Goal: Task Accomplishment & Management: Complete application form

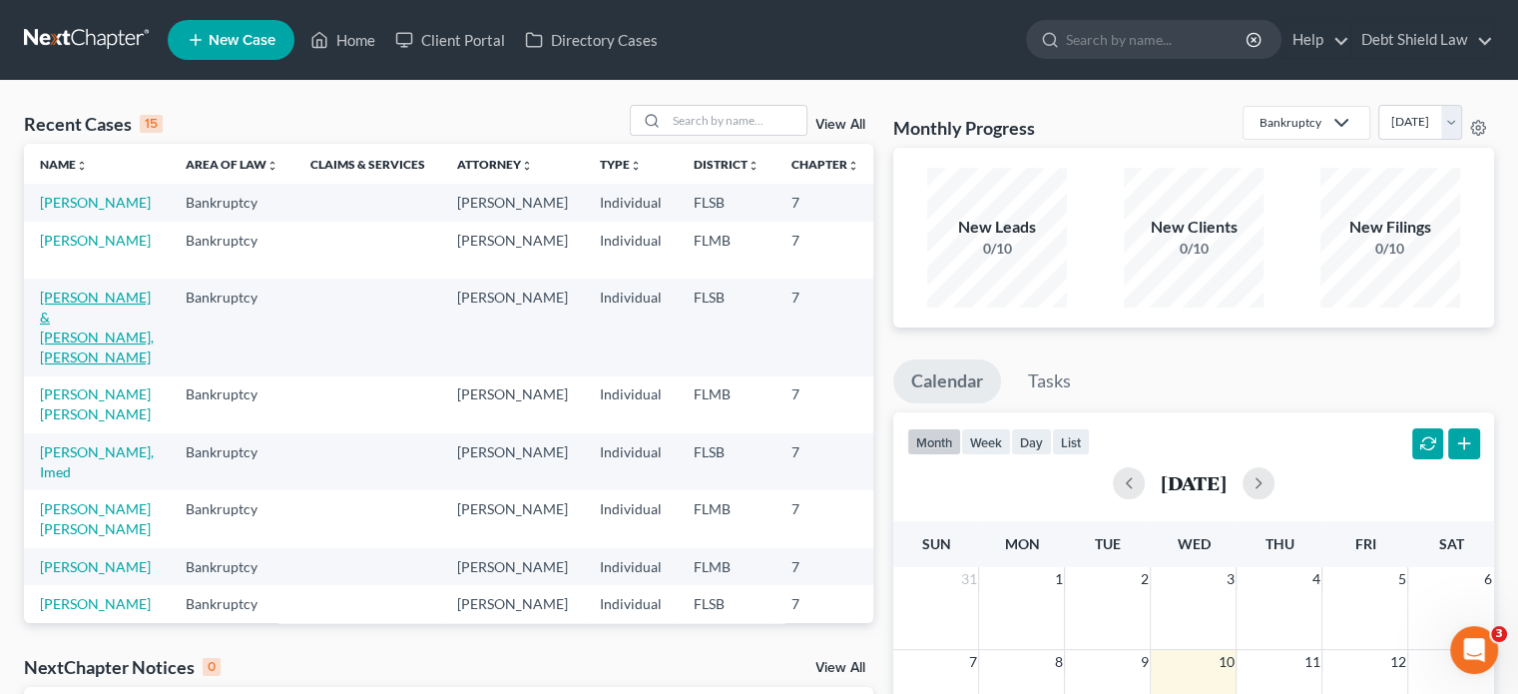
click at [72, 364] on link "[PERSON_NAME] & [PERSON_NAME], [PERSON_NAME]" at bounding box center [97, 326] width 114 height 77
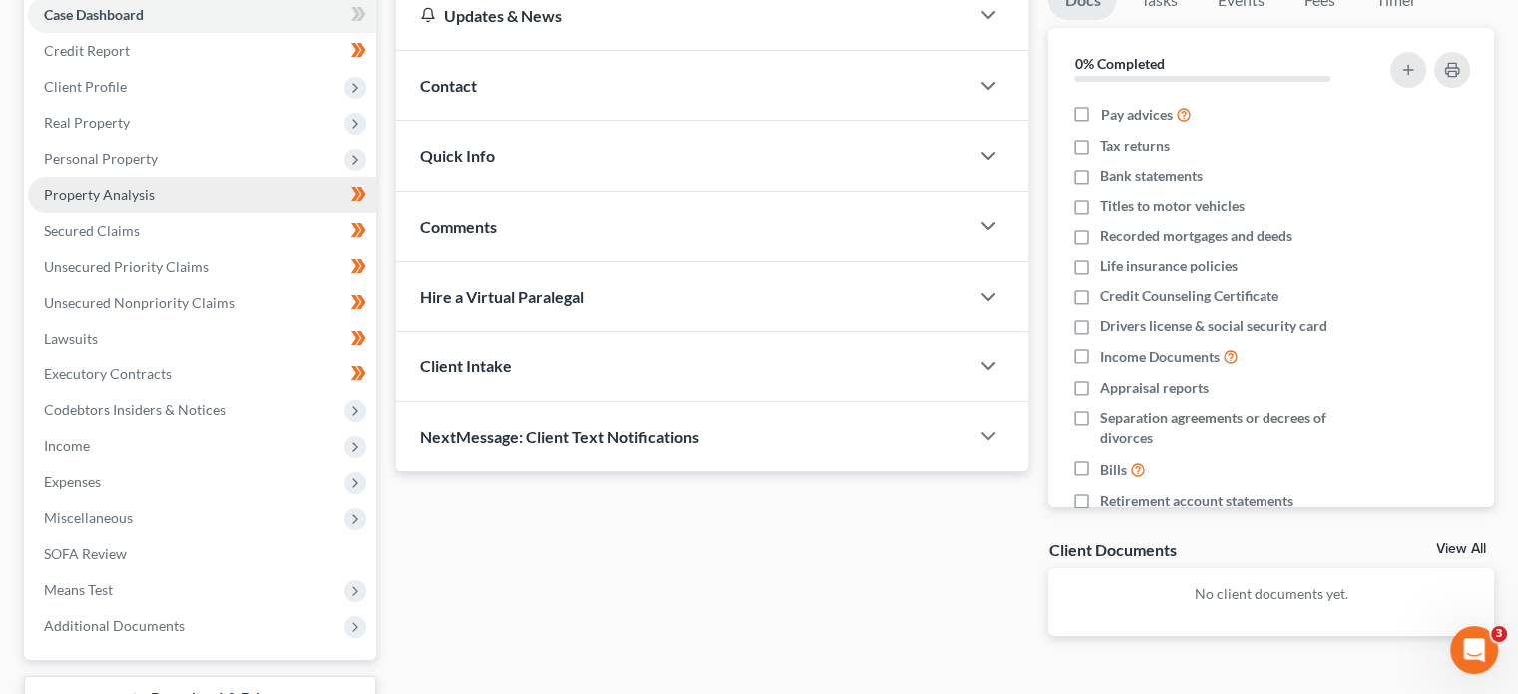
scroll to position [223, 0]
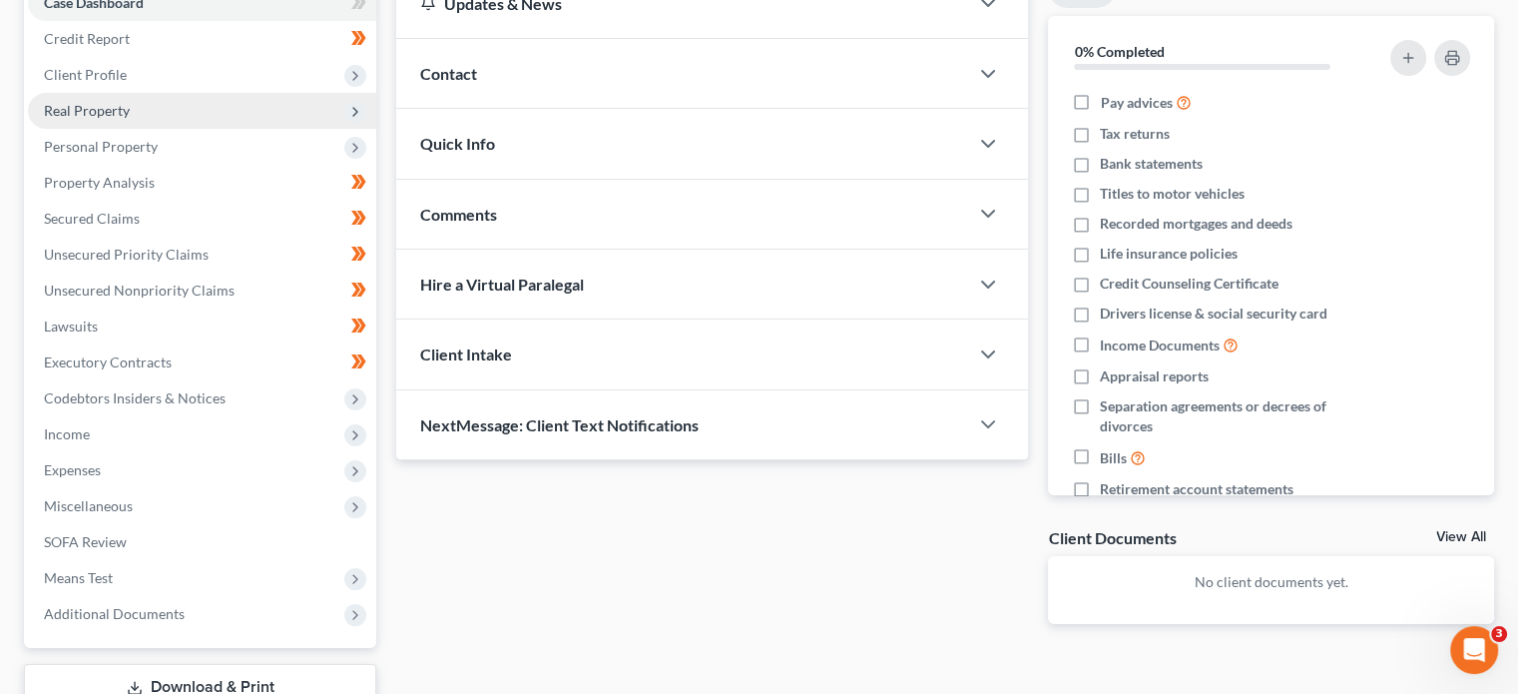
click at [168, 107] on span "Real Property" at bounding box center [202, 111] width 348 height 36
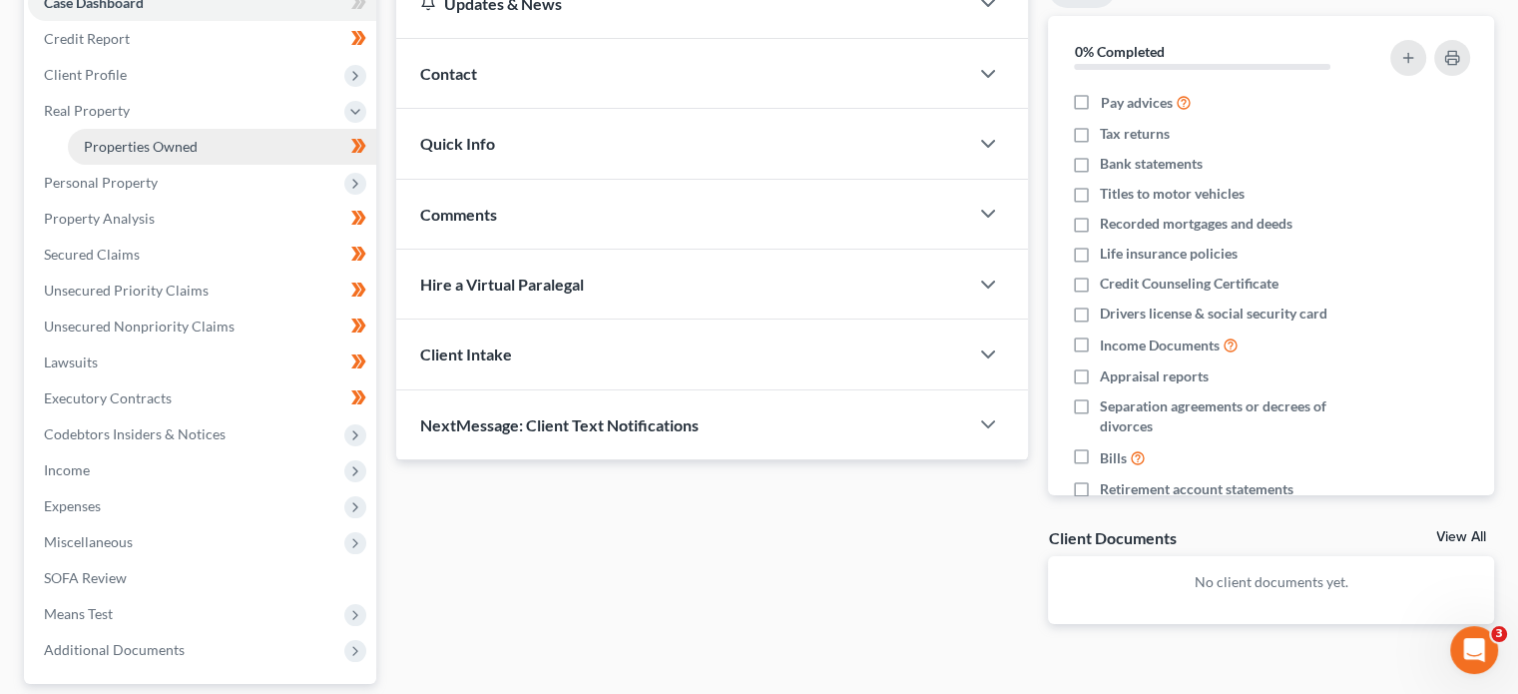
click at [184, 151] on span "Properties Owned" at bounding box center [141, 146] width 114 height 17
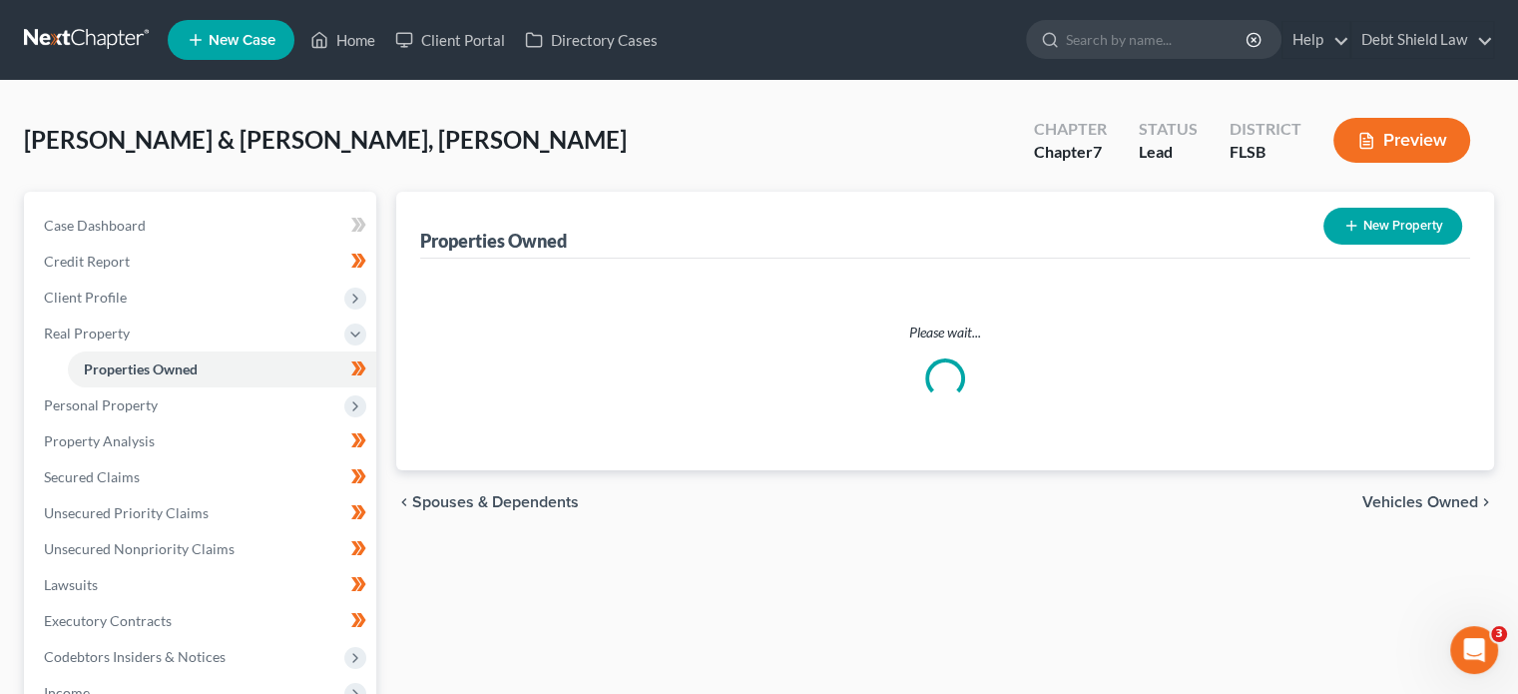
scroll to position [152, 0]
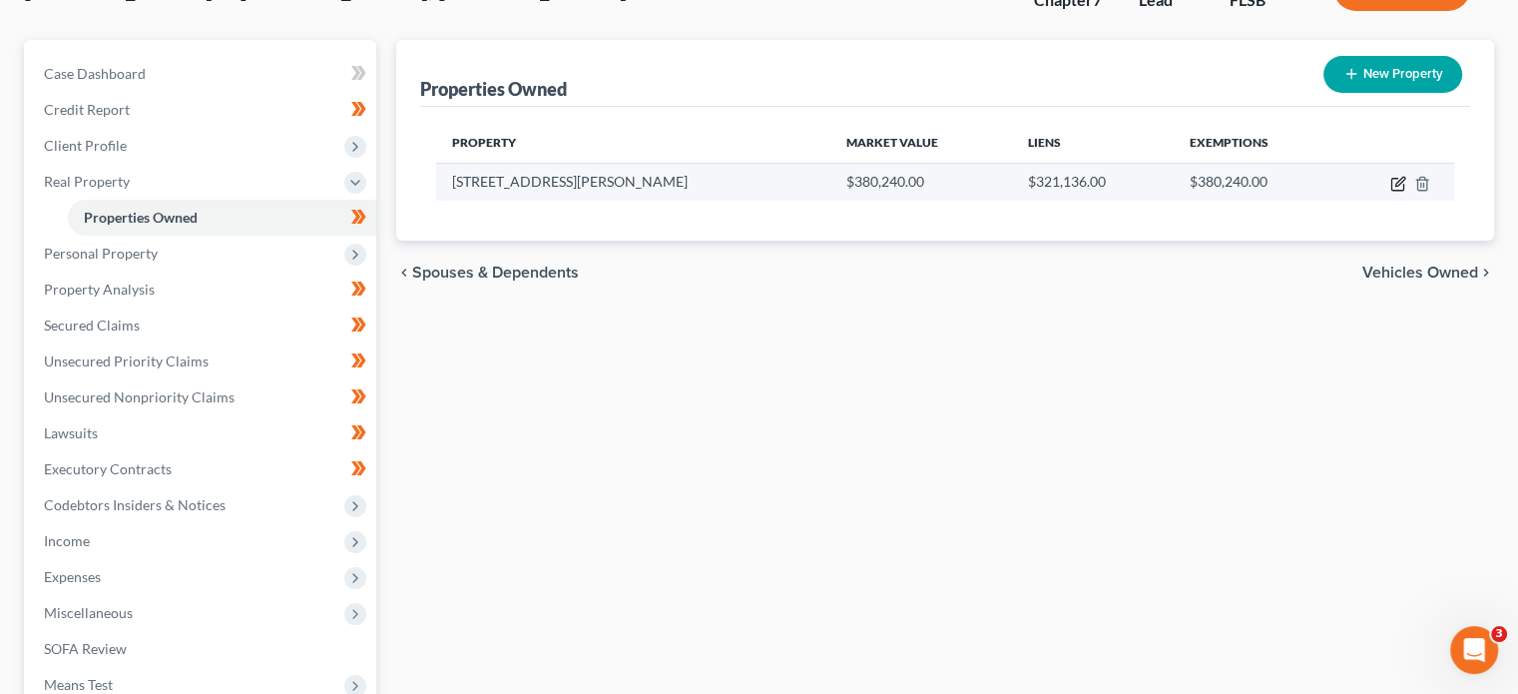
click at [1397, 184] on icon "button" at bounding box center [1399, 181] width 9 height 9
select select "9"
select select "2"
select select "0"
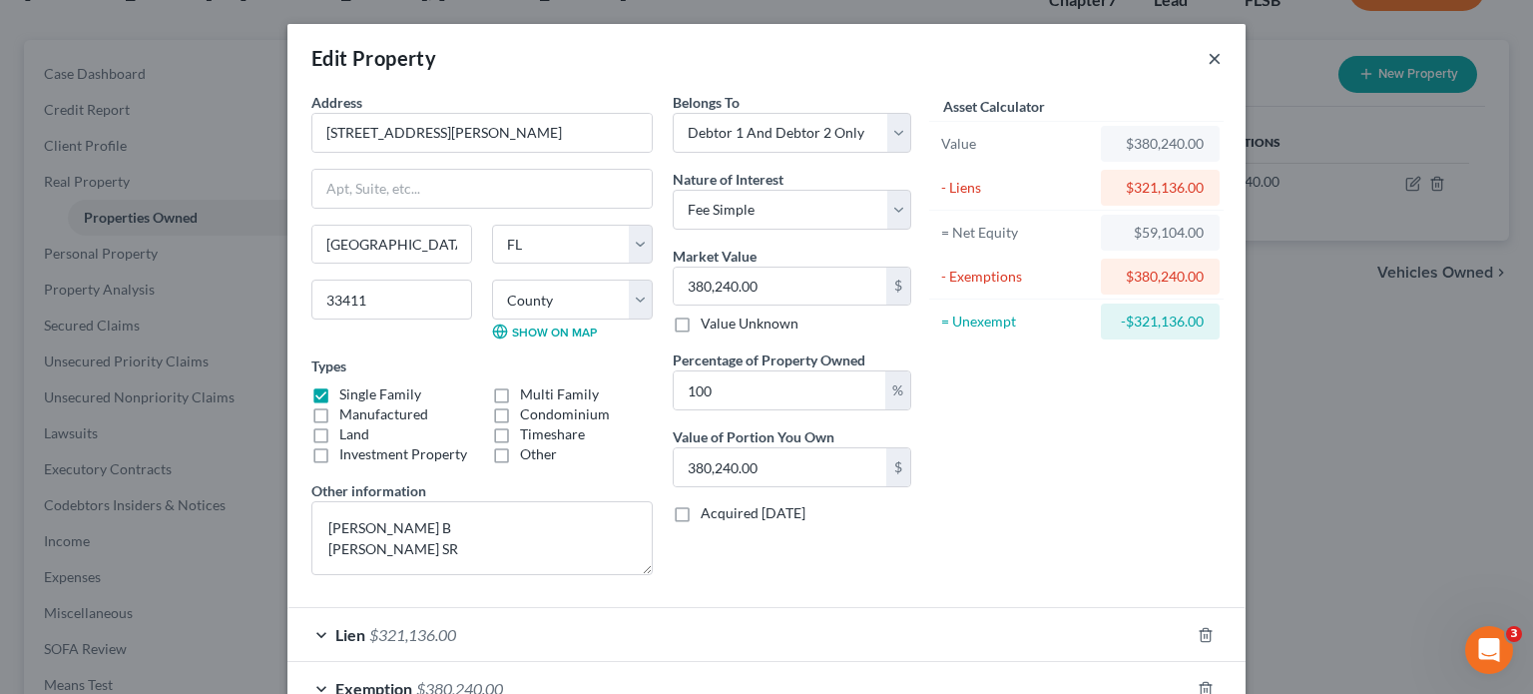
click at [1208, 57] on button "×" at bounding box center [1215, 58] width 14 height 24
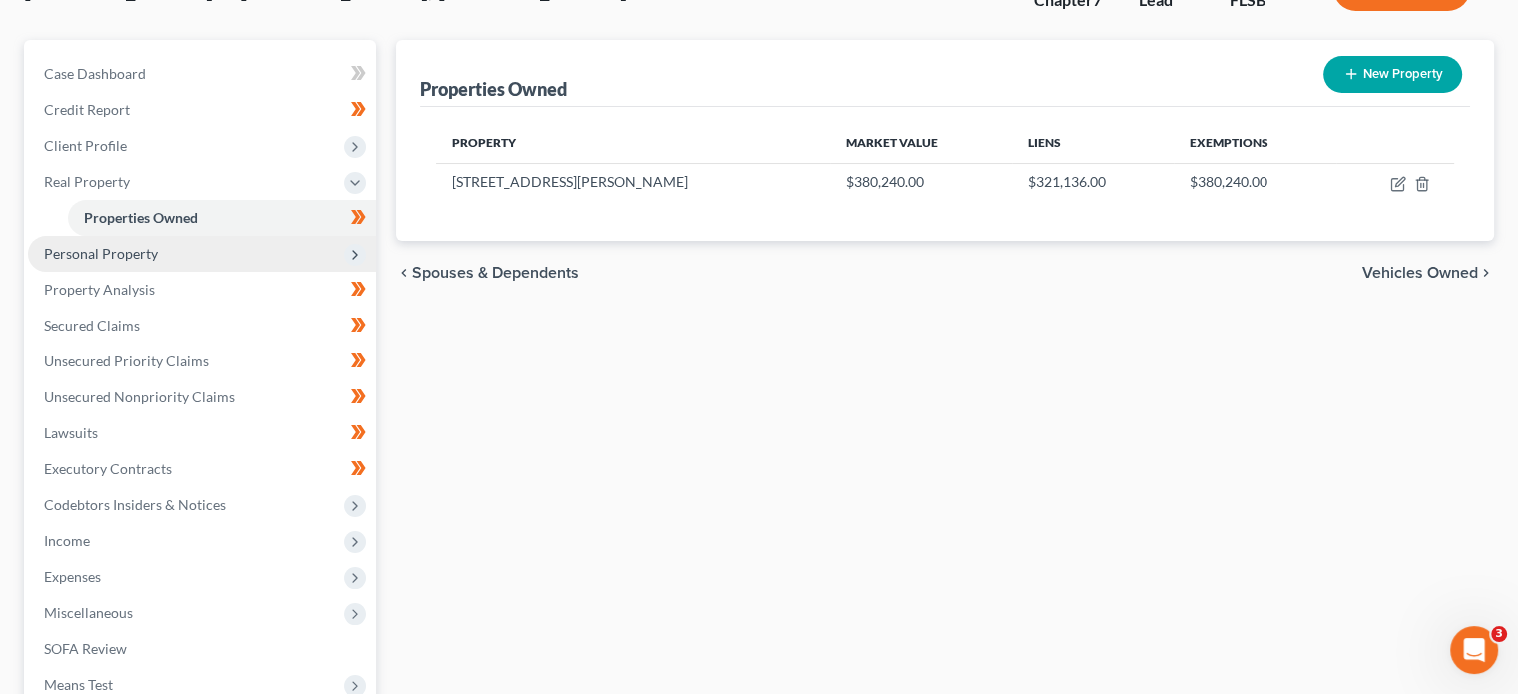
click at [111, 262] on span "Personal Property" at bounding box center [202, 254] width 348 height 36
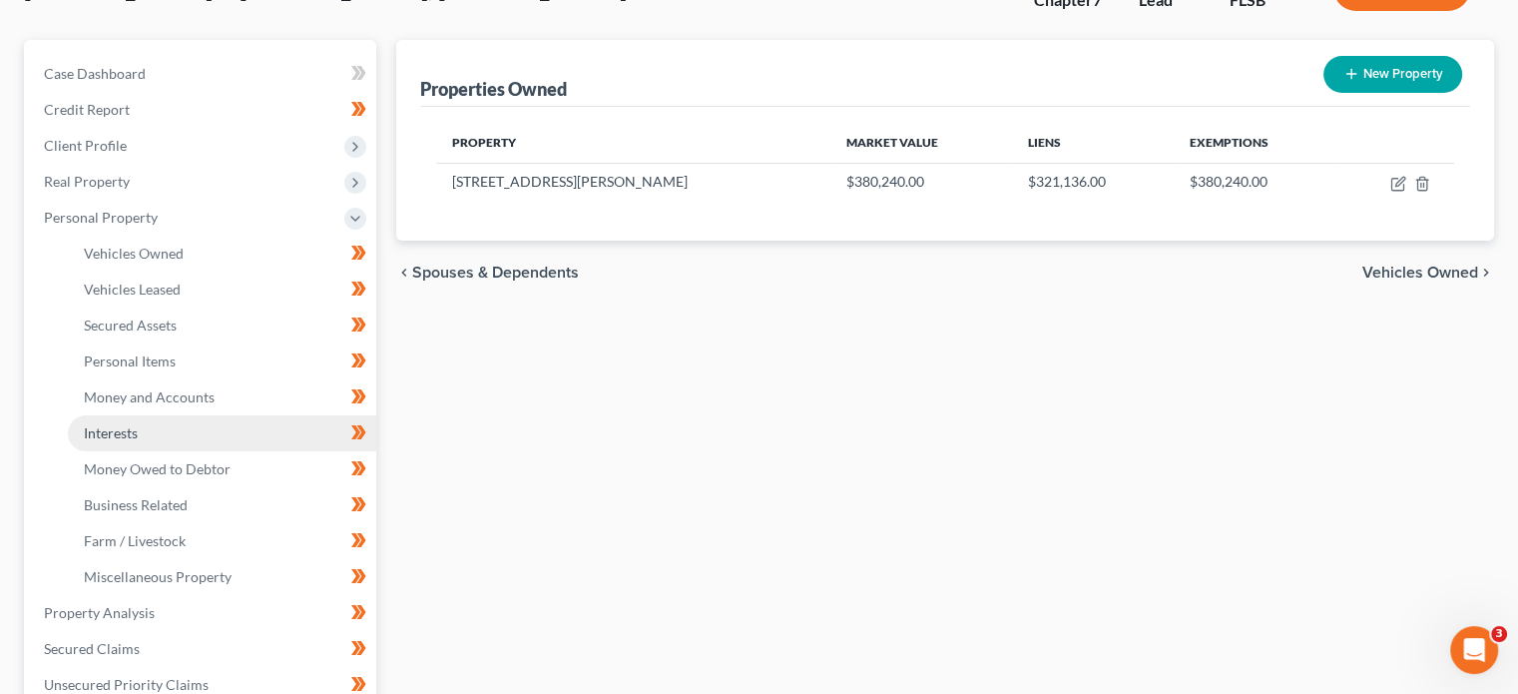
click at [199, 437] on link "Interests" at bounding box center [222, 433] width 308 height 36
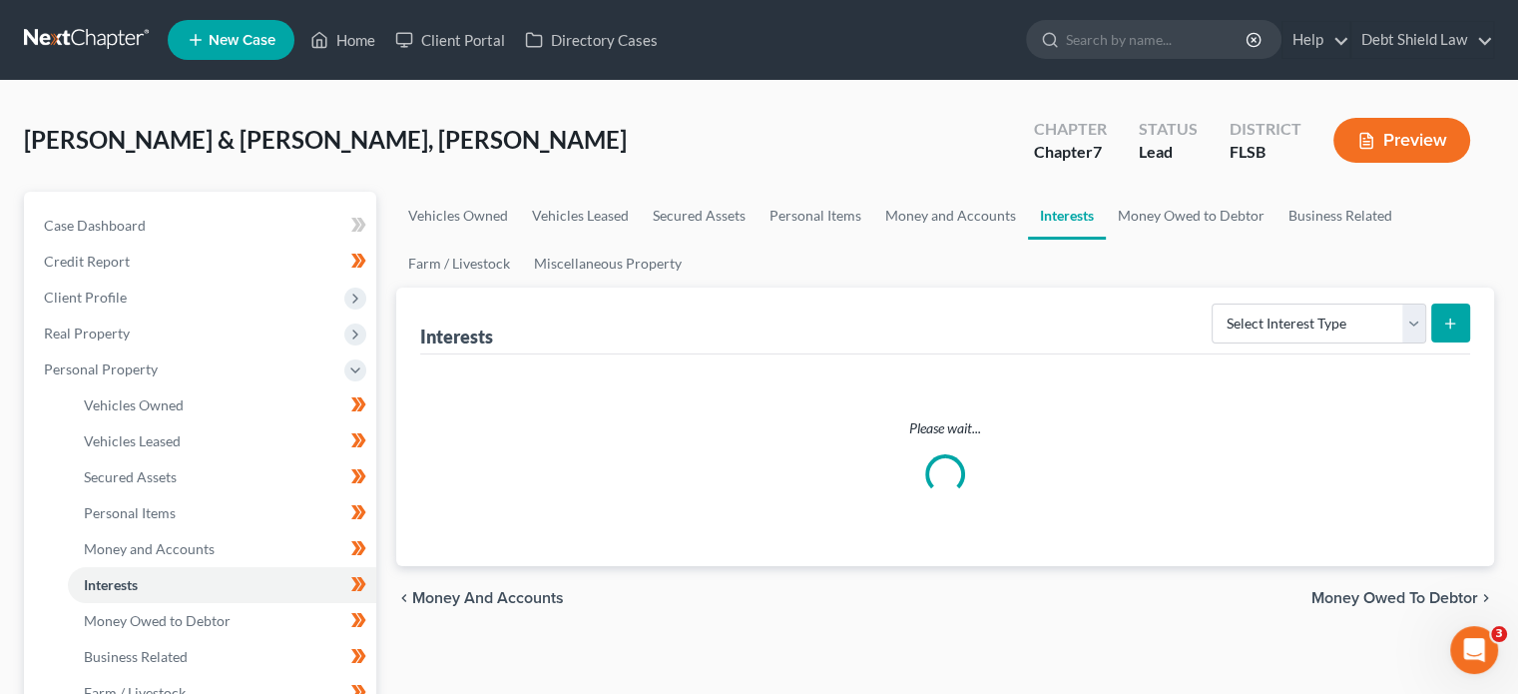
scroll to position [123, 0]
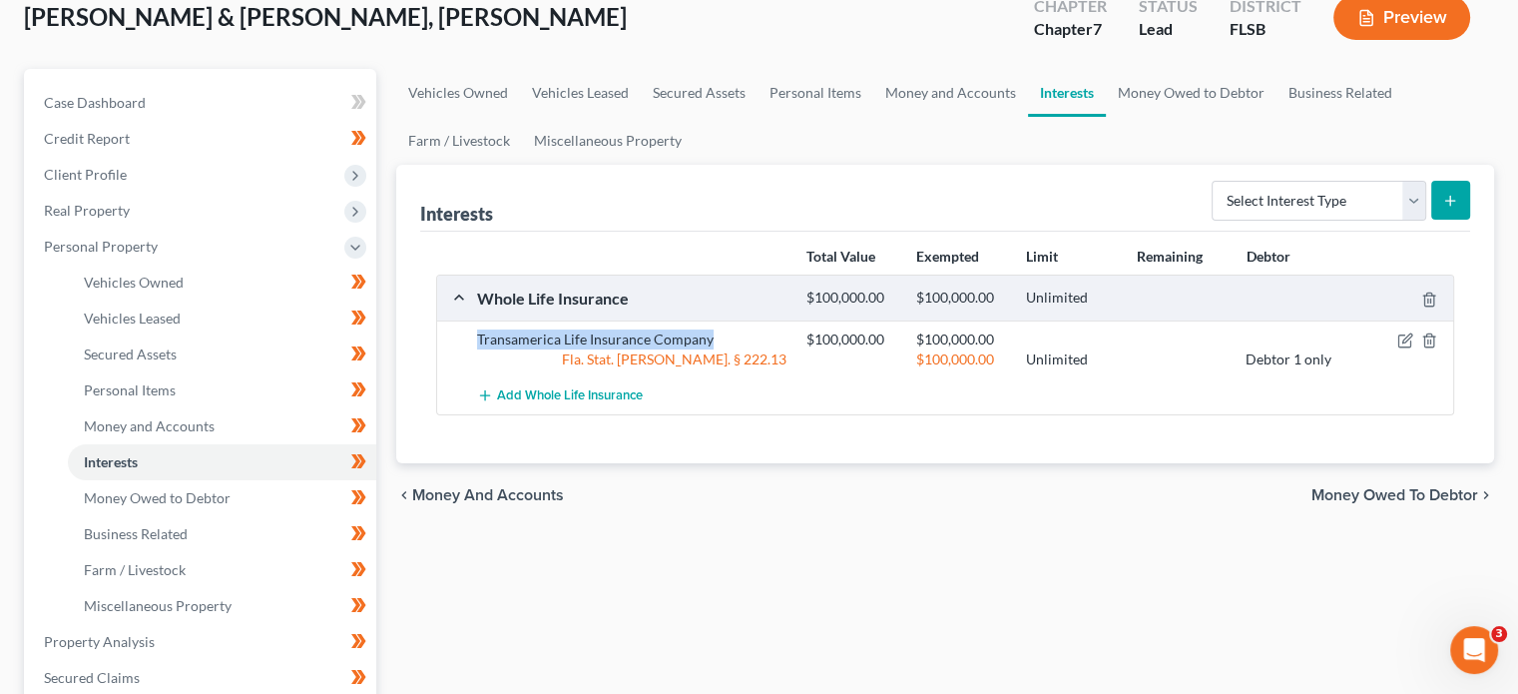
drag, startPoint x: 472, startPoint y: 338, endPoint x: 731, endPoint y: 328, distance: 258.7
click at [731, 329] on div "Transamerica Life Insurance Company" at bounding box center [631, 339] width 329 height 20
copy div "Transamerica Life Insurance Company"
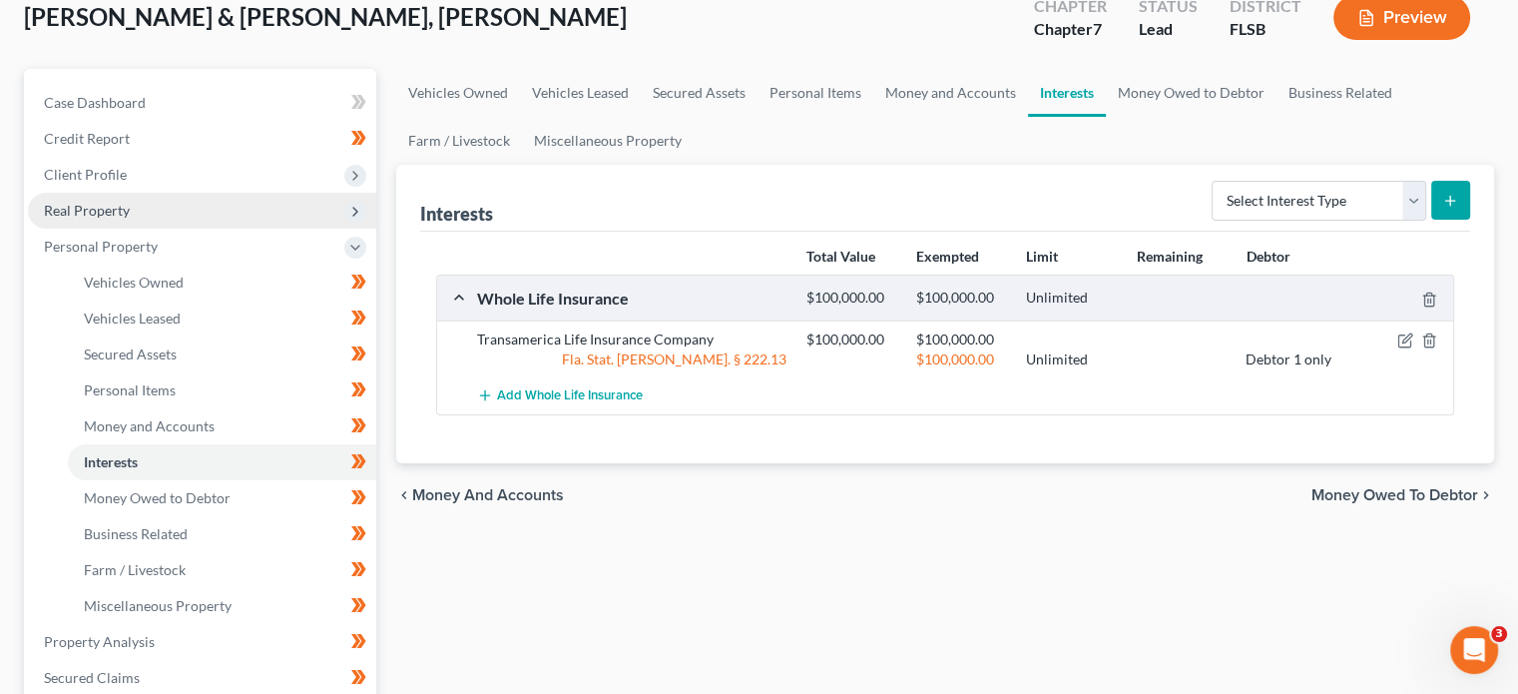
click at [169, 199] on span "Real Property" at bounding box center [202, 211] width 348 height 36
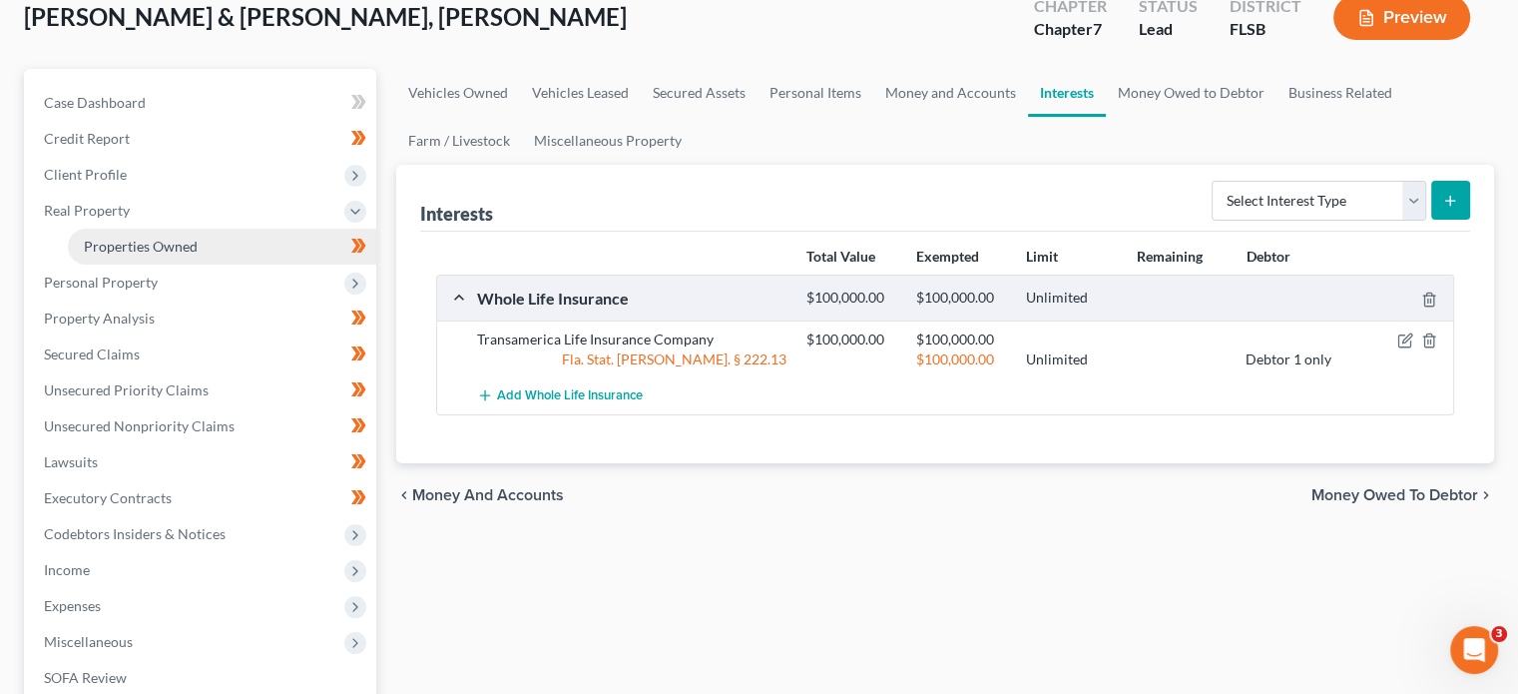
click at [176, 251] on span "Properties Owned" at bounding box center [141, 246] width 114 height 17
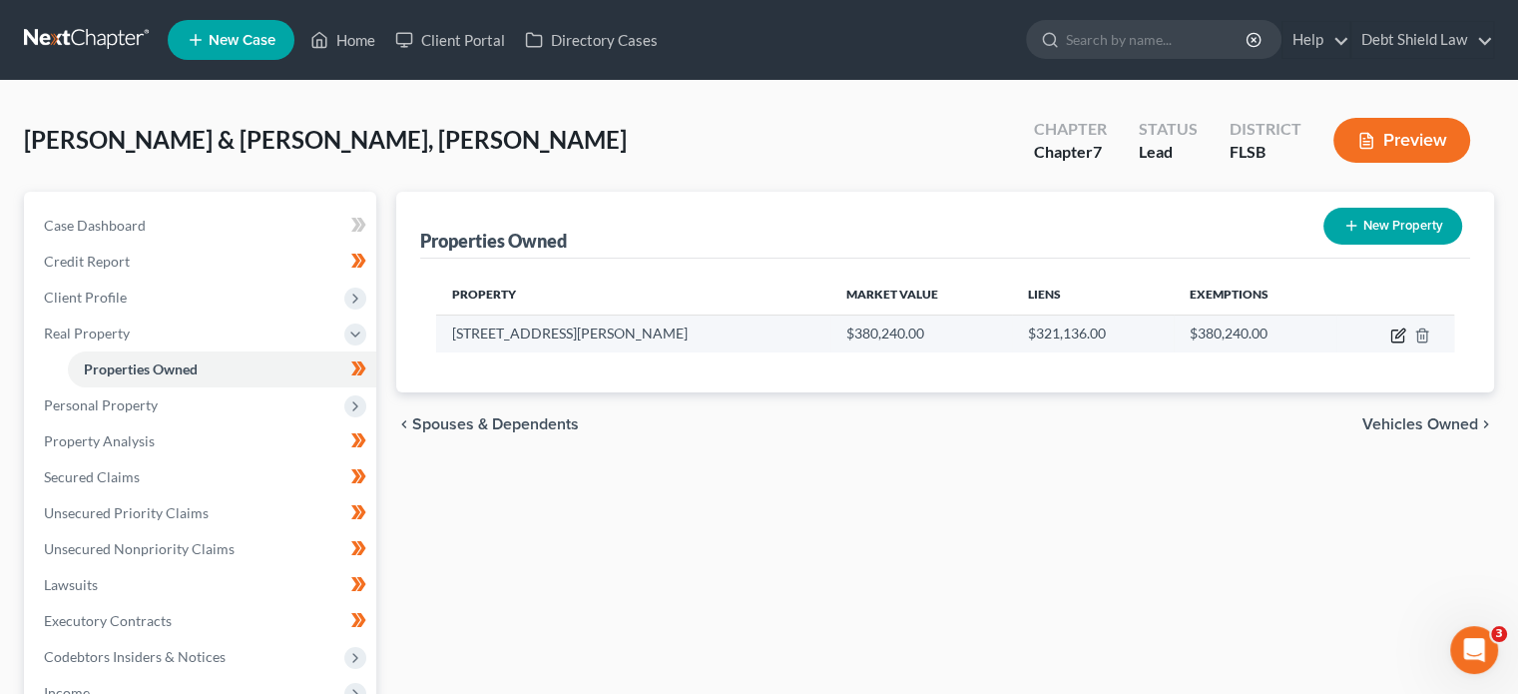
click at [1395, 334] on icon "button" at bounding box center [1399, 332] width 9 height 9
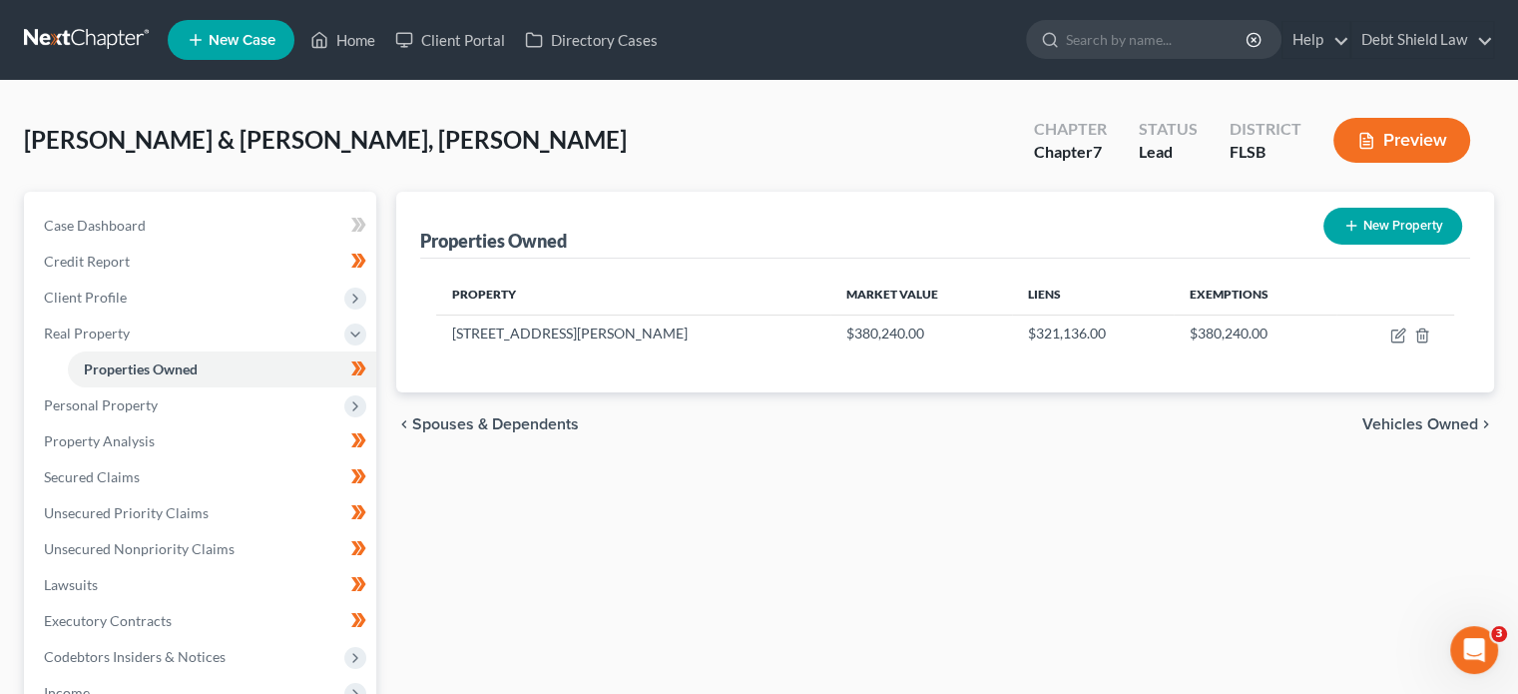
select select "9"
select select "49"
select select "2"
select select "0"
select select "2"
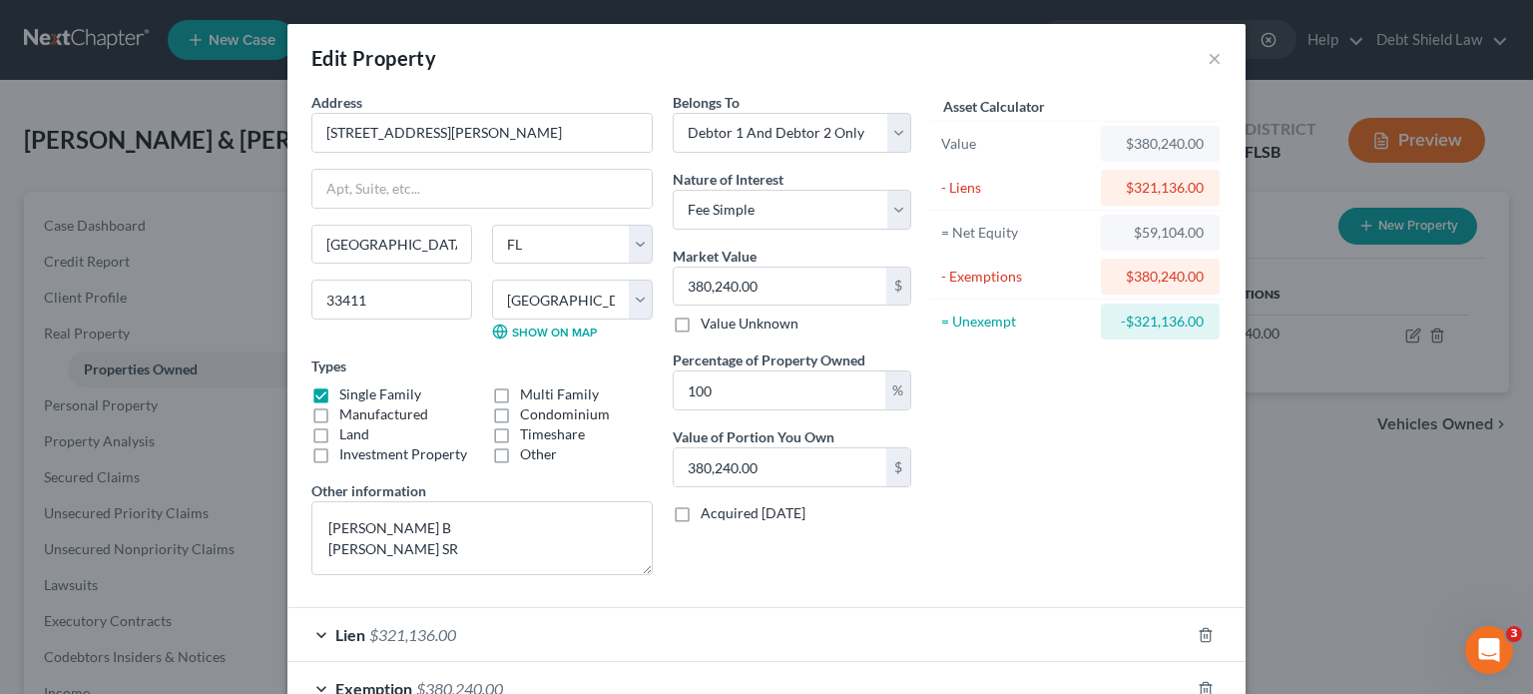
scroll to position [129, 0]
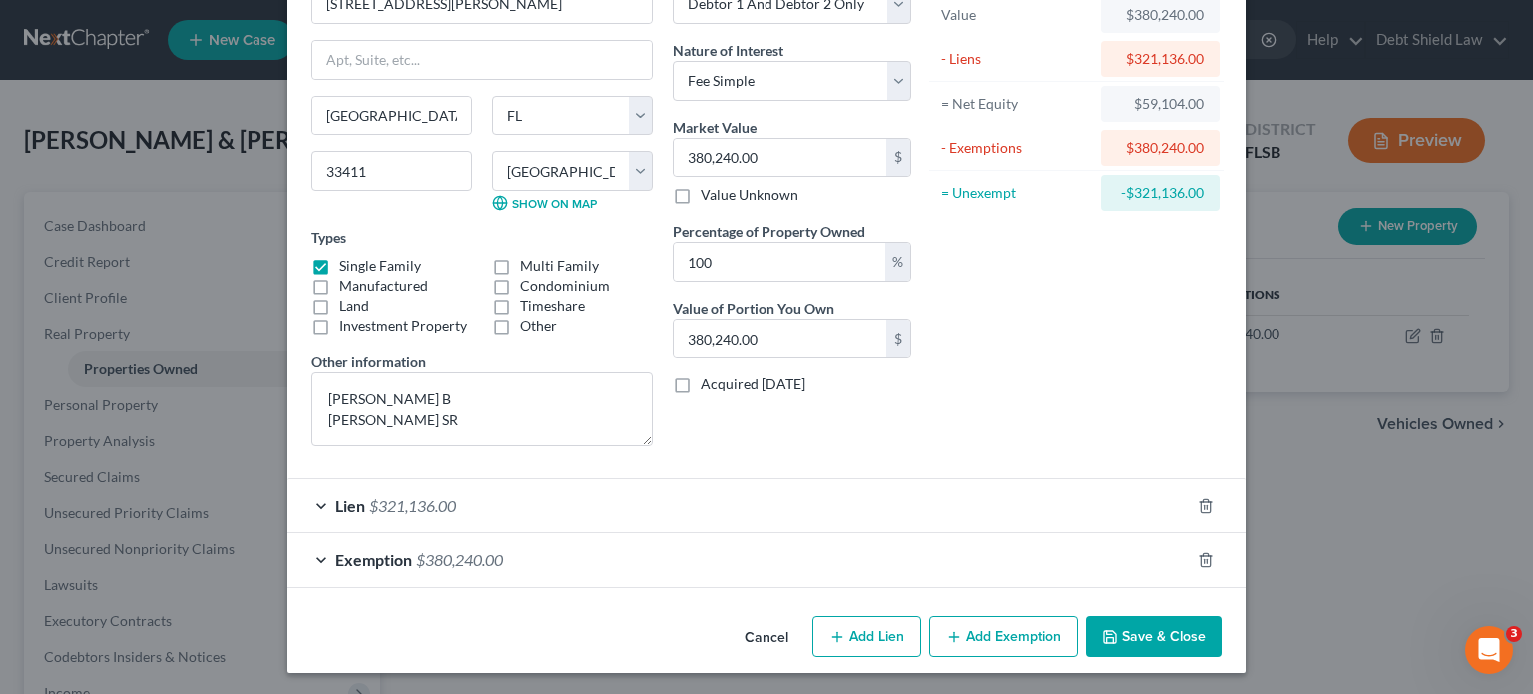
click at [653, 553] on div "Exemption $380,240.00" at bounding box center [738, 559] width 902 height 53
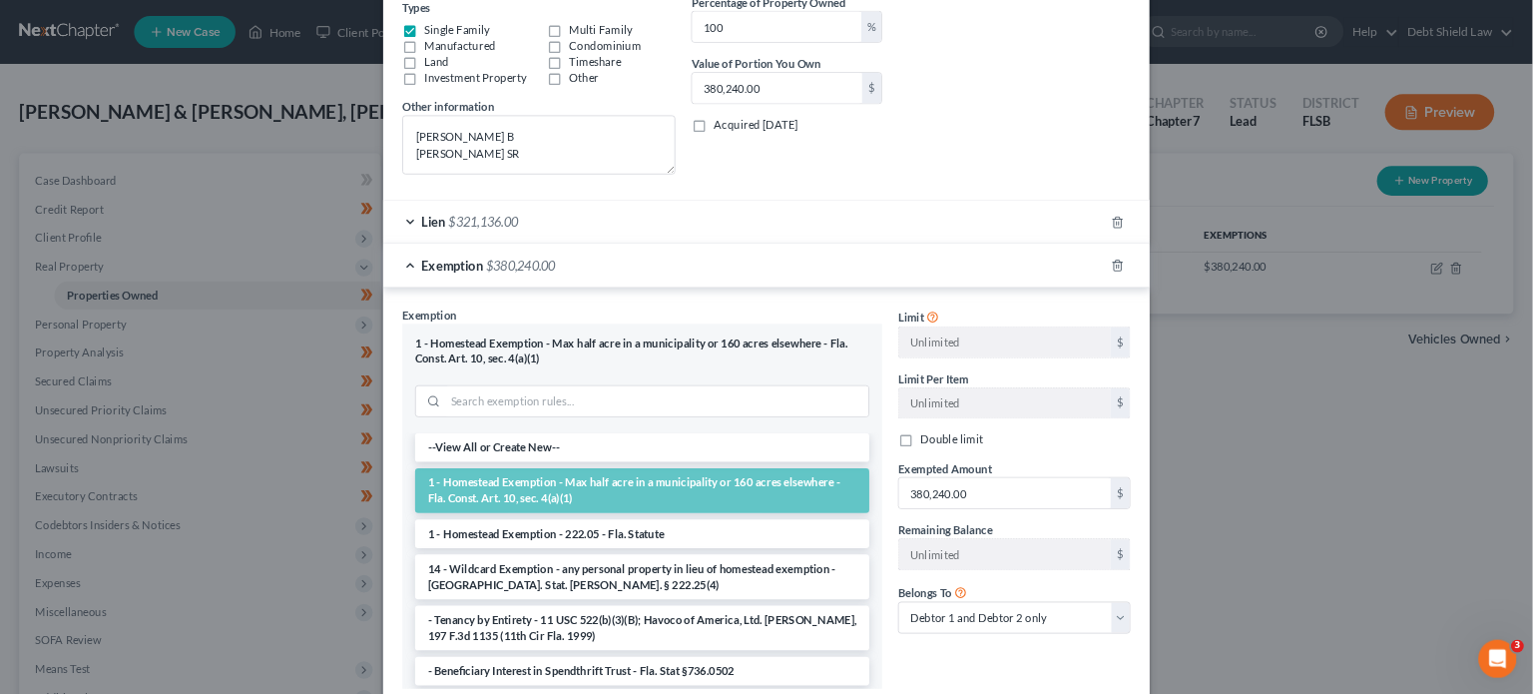
scroll to position [0, 0]
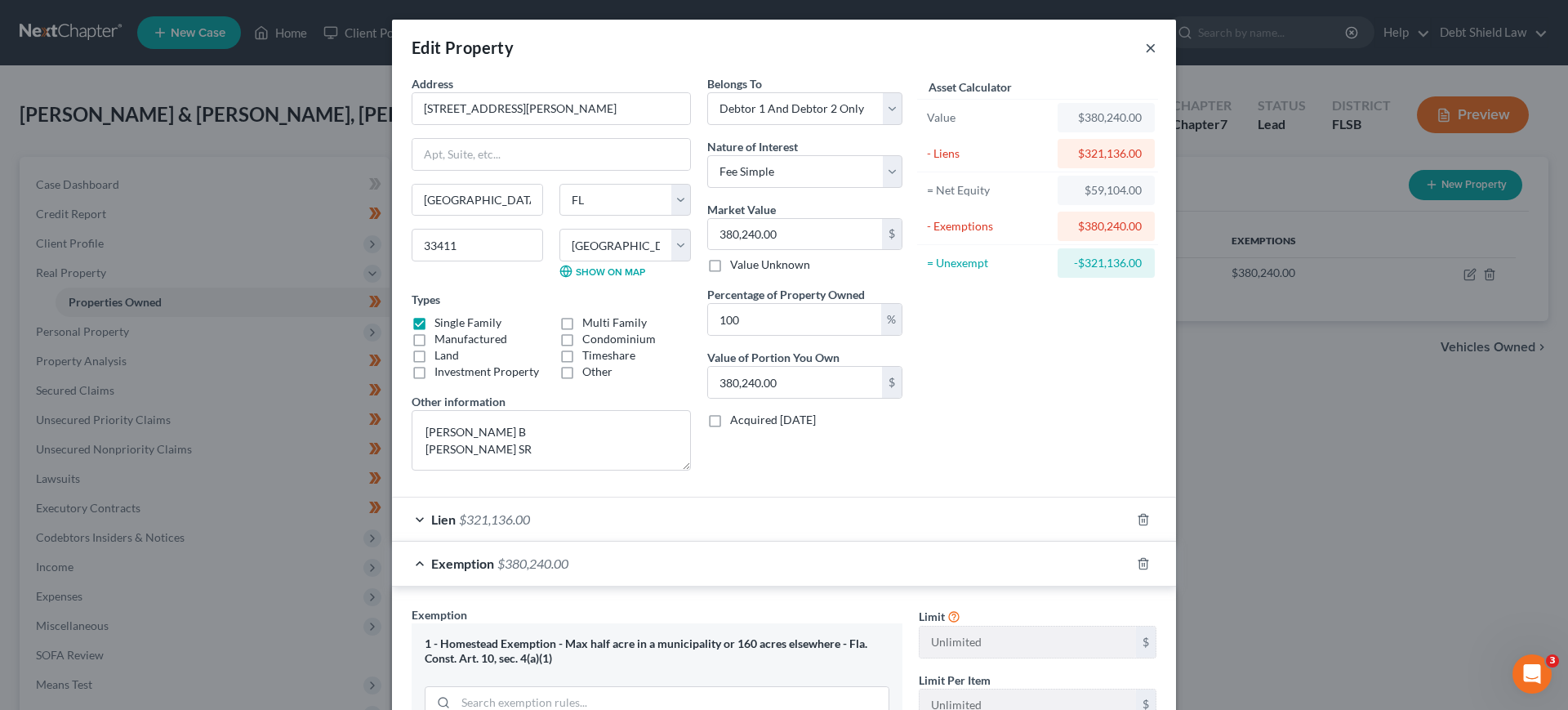
click at [1145, 48] on button "×" at bounding box center [1151, 47] width 11 height 20
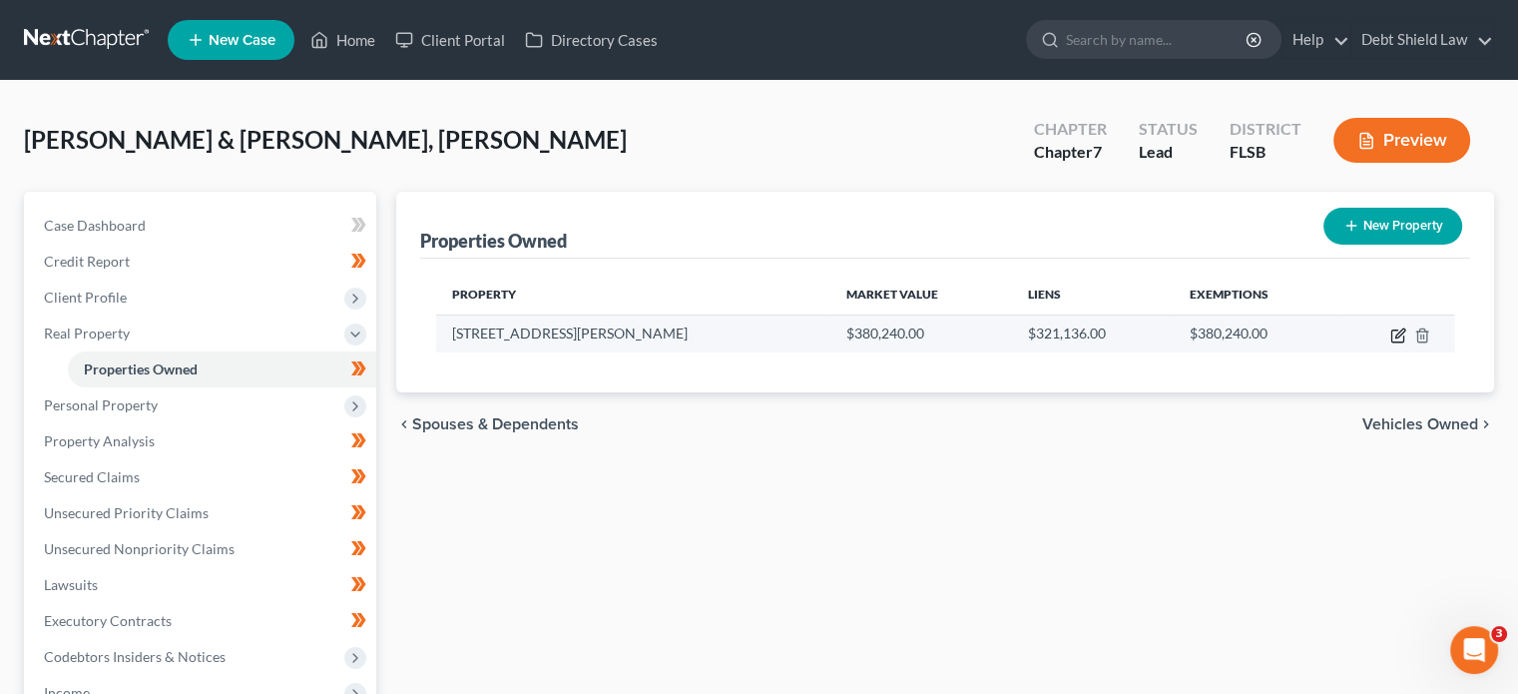
click at [1400, 338] on icon "button" at bounding box center [1398, 335] width 16 height 16
select select "9"
select select "49"
select select "2"
select select "0"
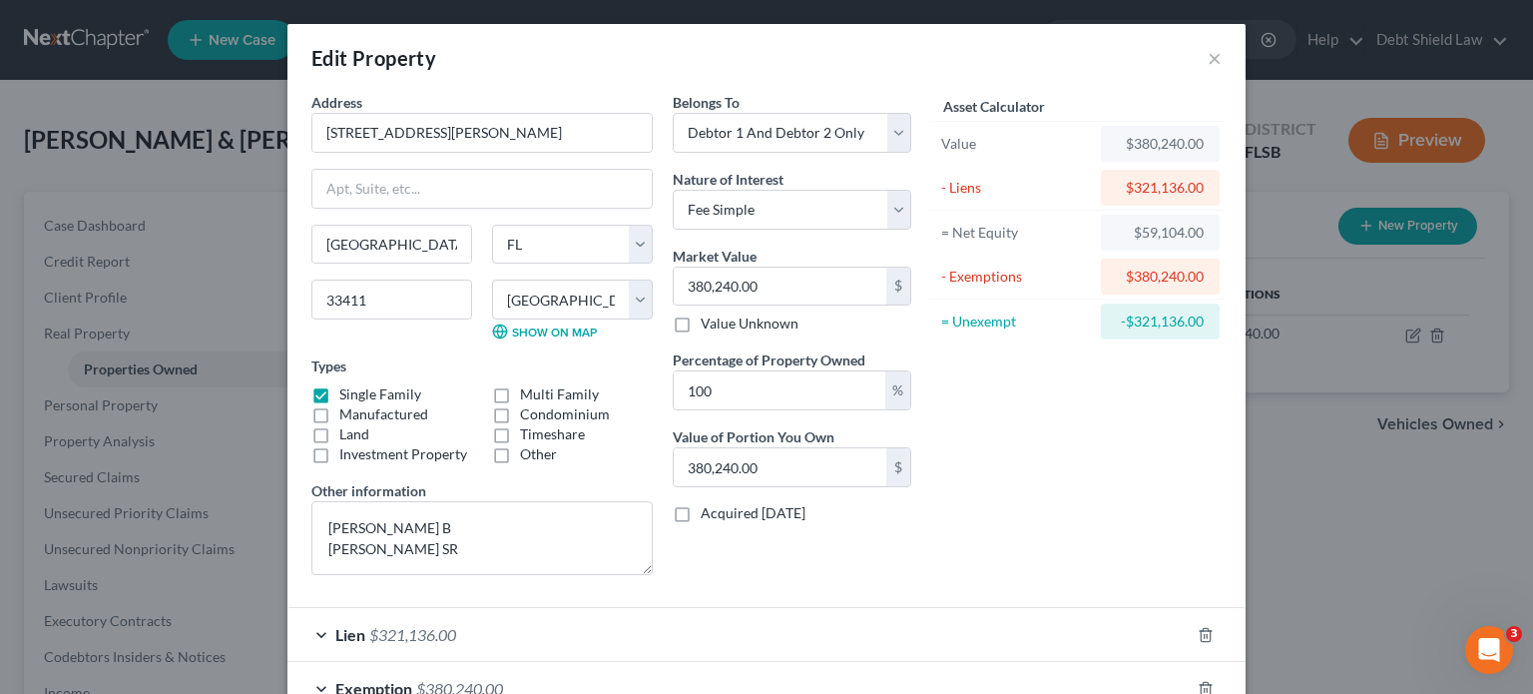
scroll to position [129, 0]
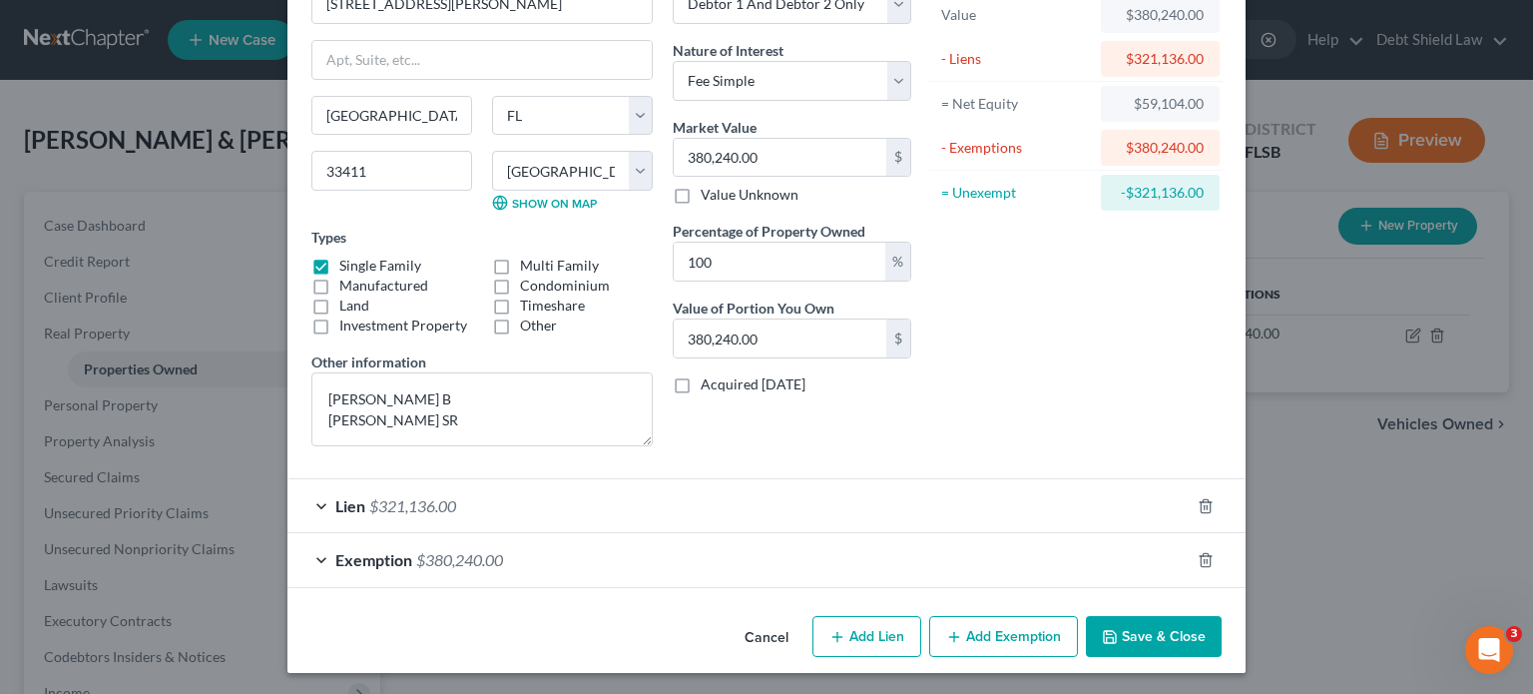
click at [902, 546] on div "Exemption $380,240.00" at bounding box center [738, 559] width 902 height 53
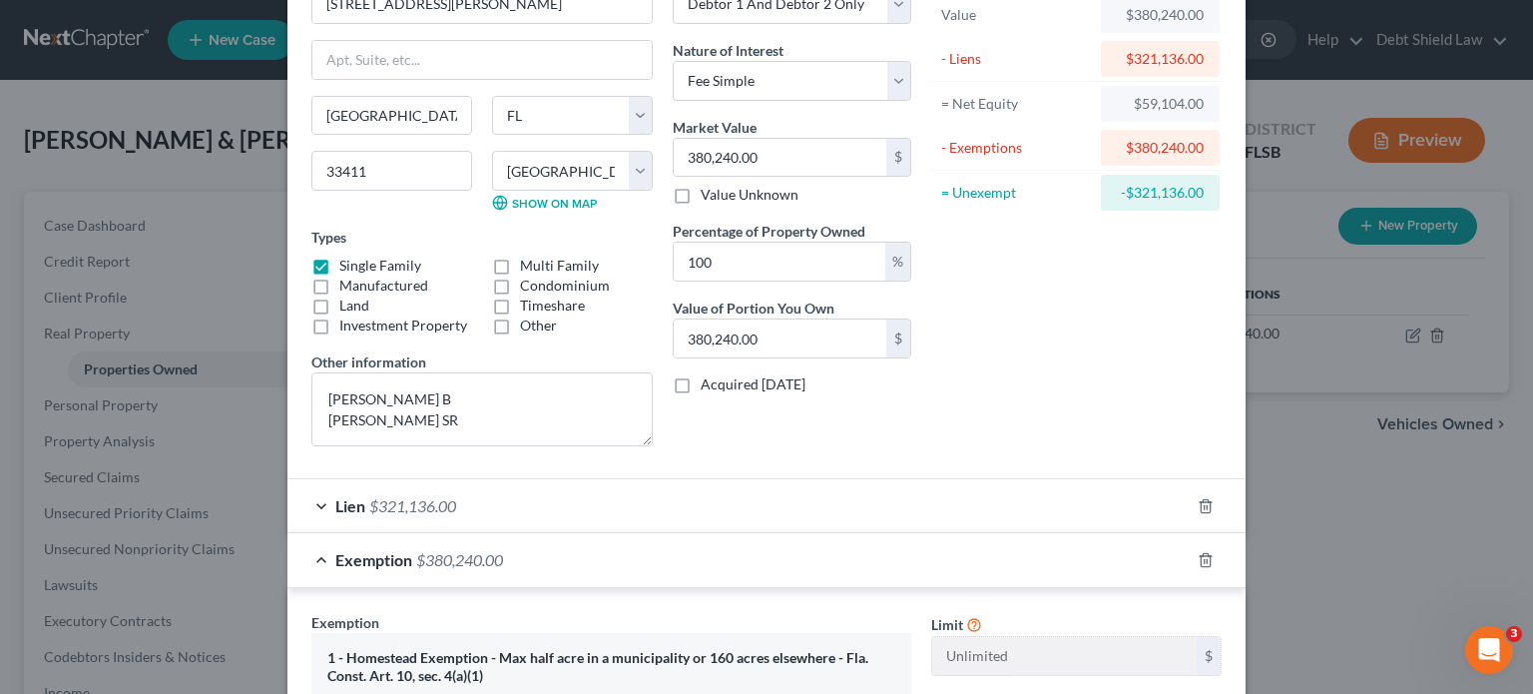
scroll to position [577, 0]
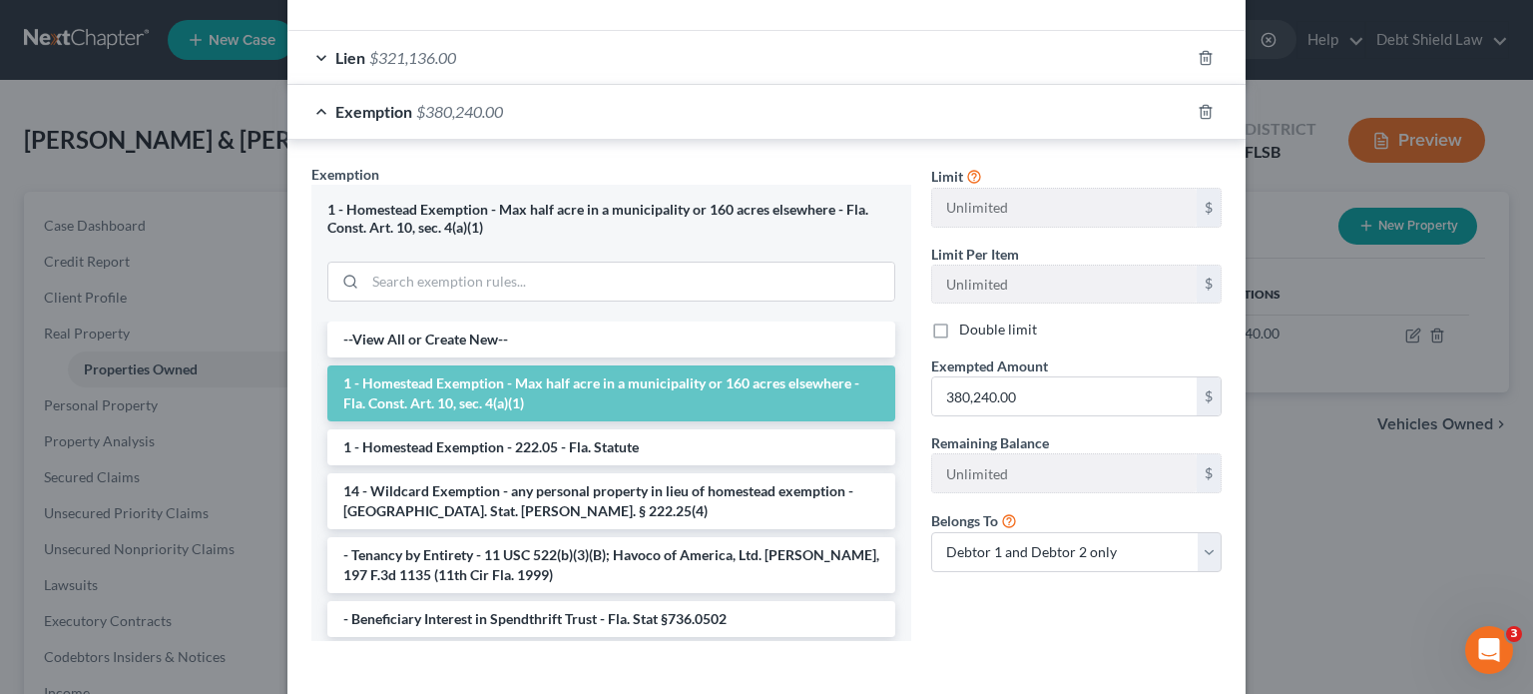
click at [959, 325] on label "Double limit" at bounding box center [998, 329] width 78 height 20
click at [967, 325] on input "Double limit" at bounding box center [973, 325] width 13 height 13
checkbox input "true"
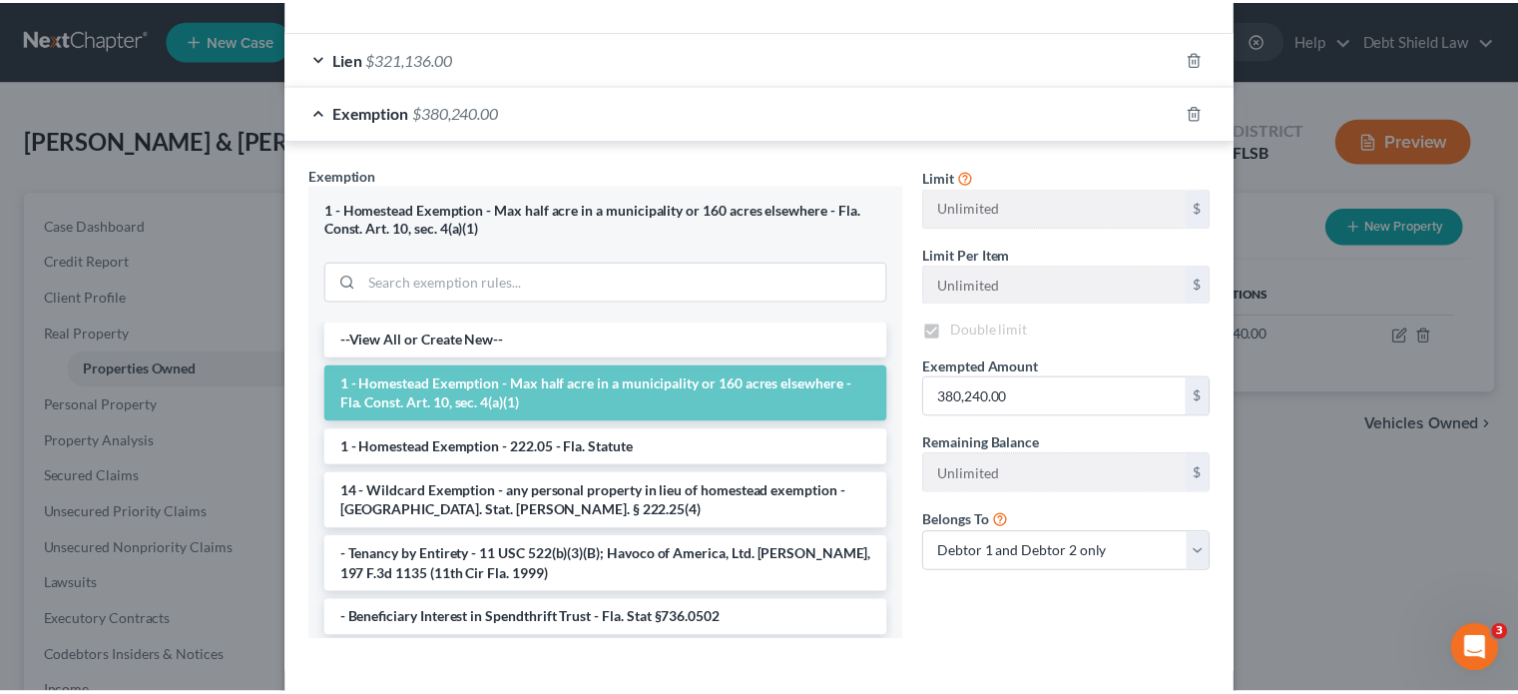
scroll to position [663, 0]
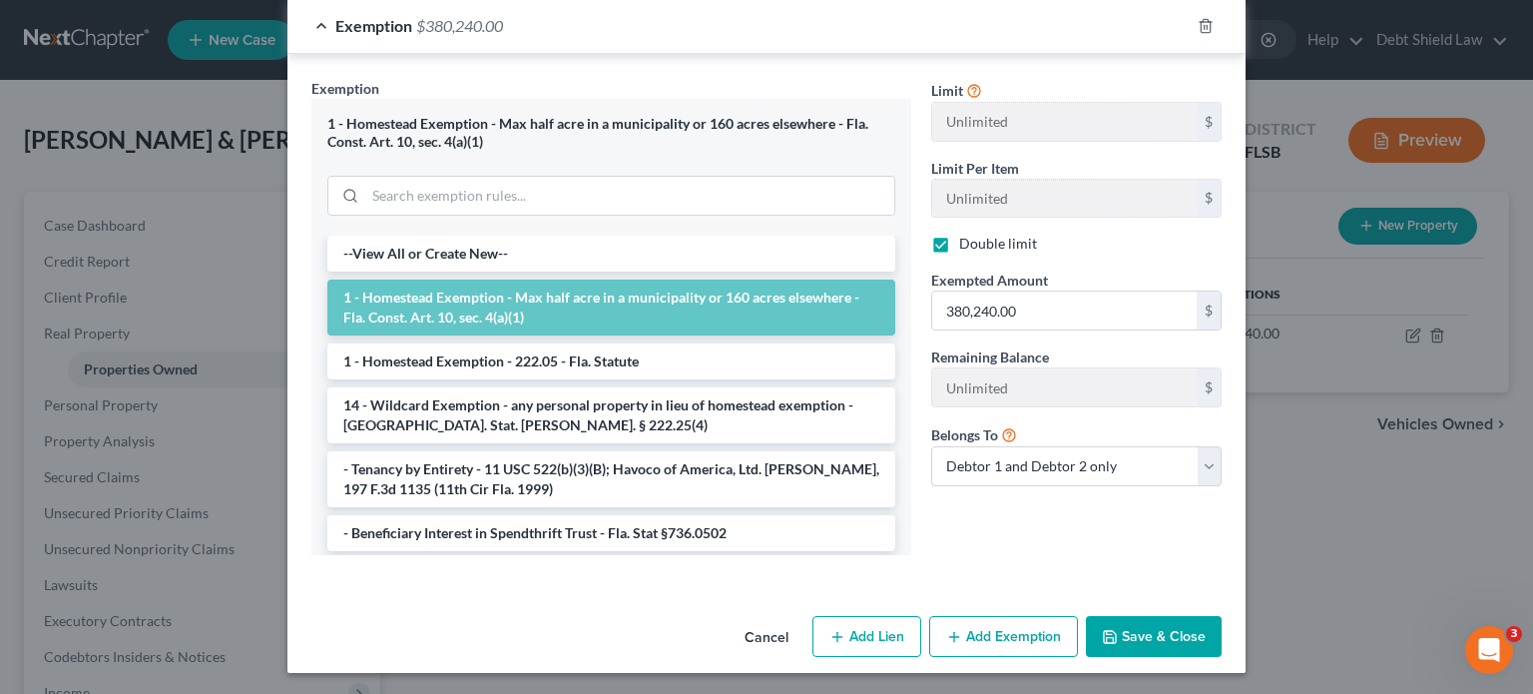
click at [1115, 630] on button "Save & Close" at bounding box center [1154, 637] width 136 height 42
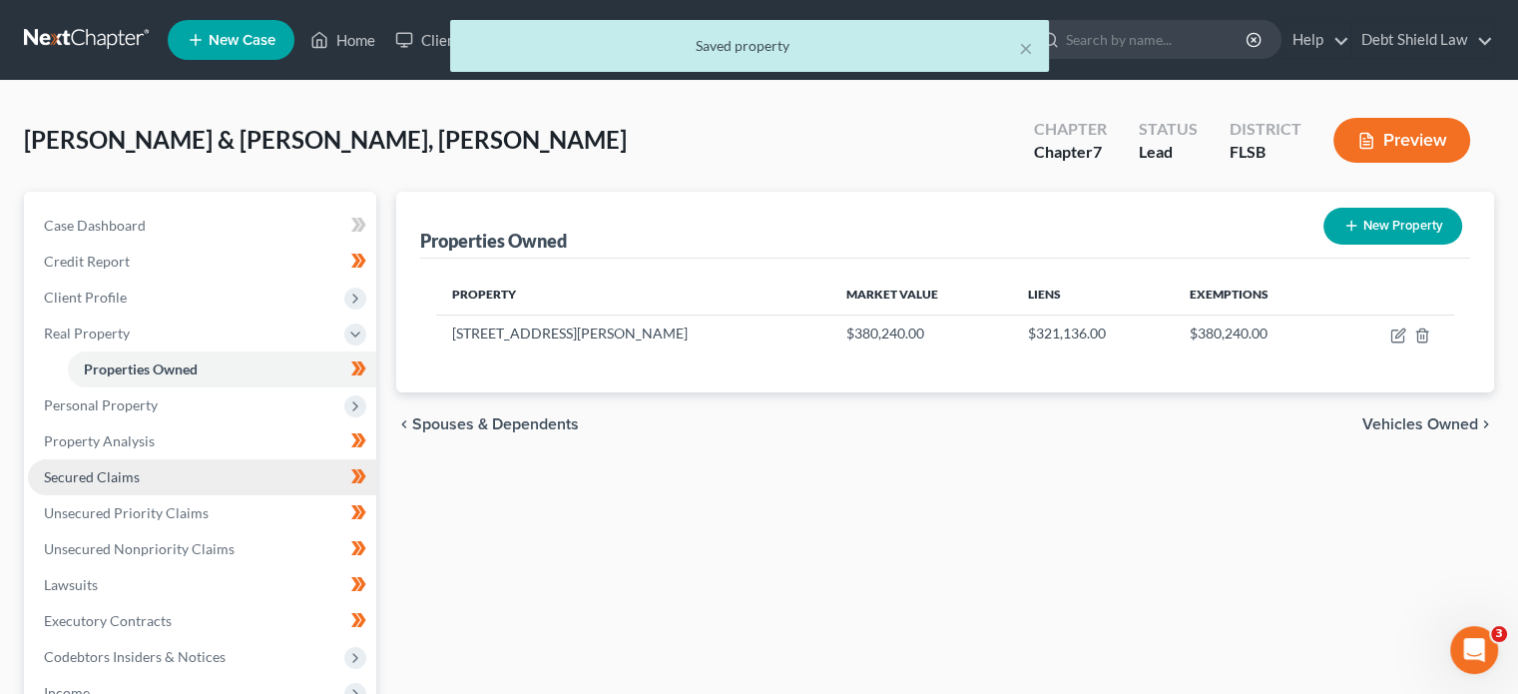
scroll to position [401, 0]
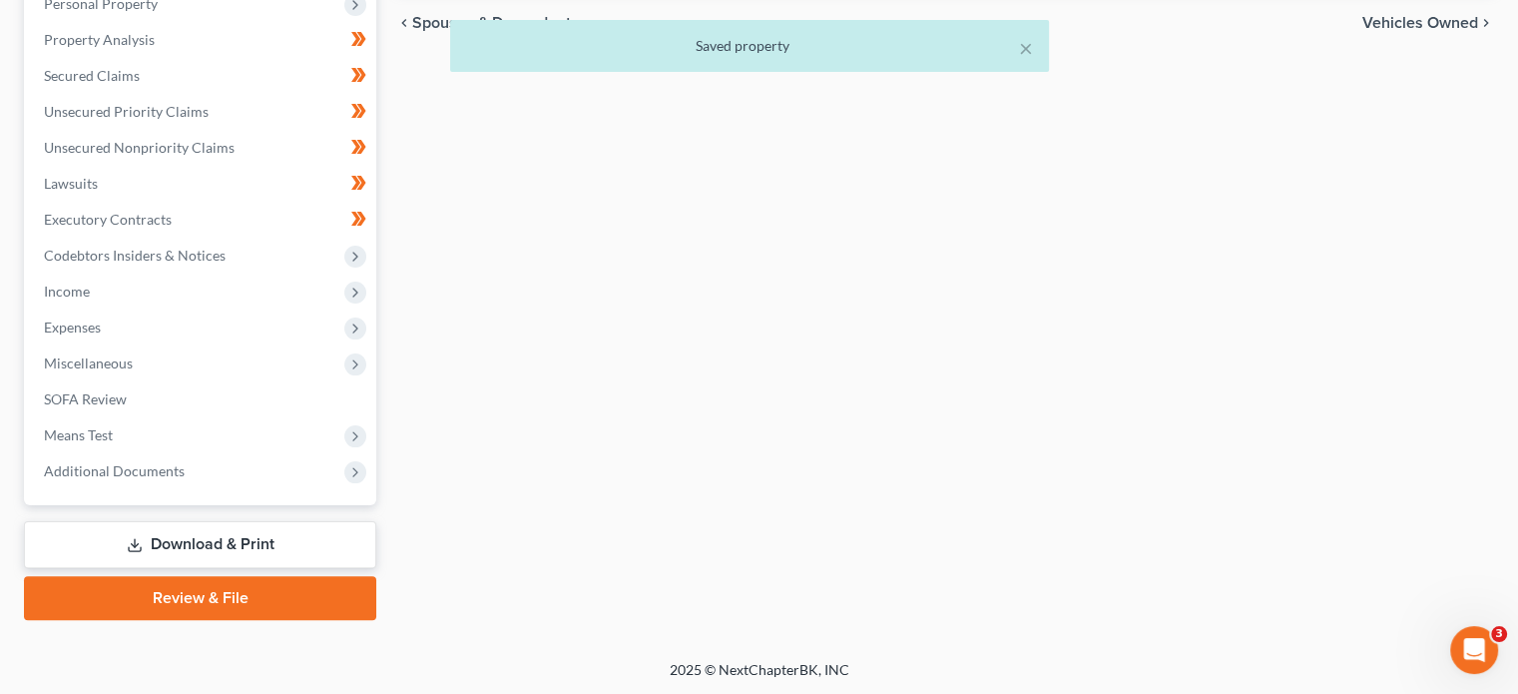
click at [235, 542] on link "Download & Print" at bounding box center [200, 544] width 352 height 47
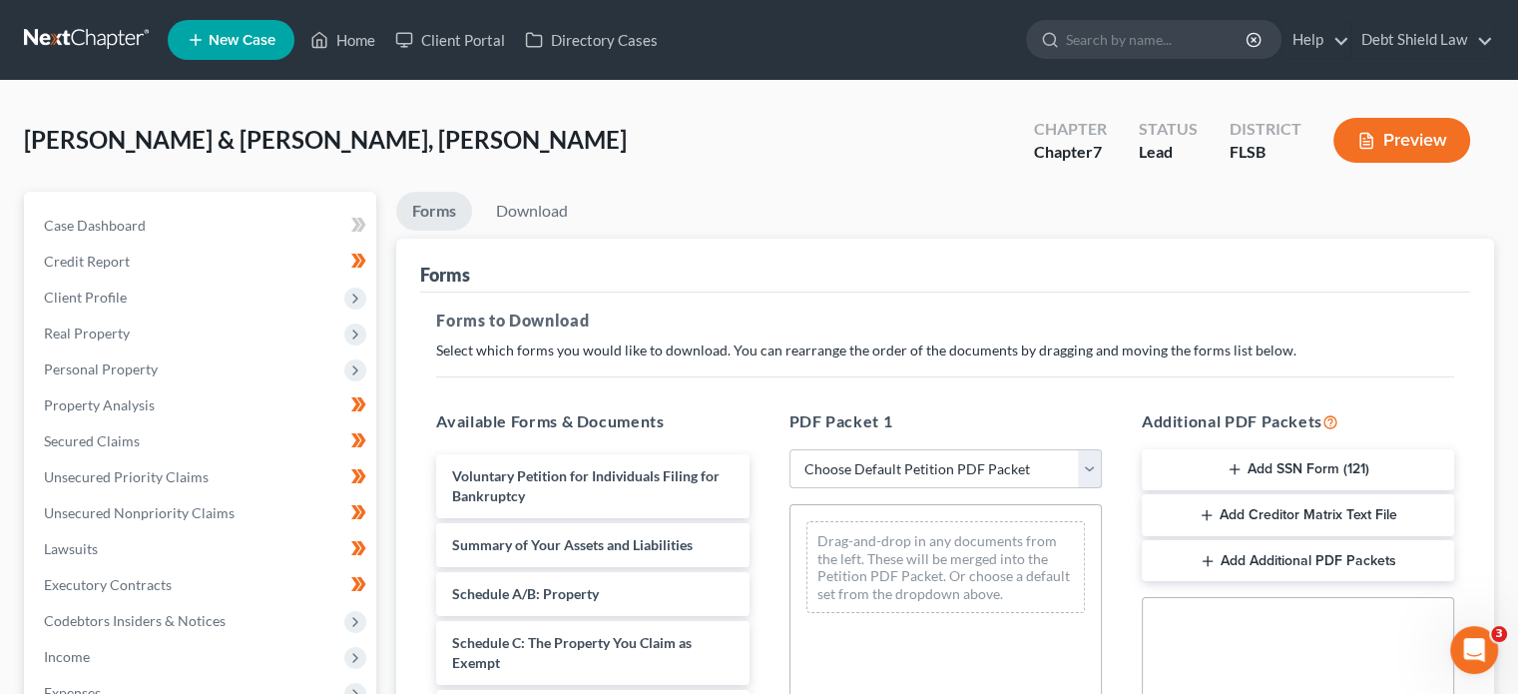
click at [957, 456] on select "Choose Default Petition PDF Packet Complete Bankruptcy Petition (all forms and …" at bounding box center [946, 469] width 312 height 40
select select "0"
click at [790, 449] on select "Choose Default Petition PDF Packet Complete Bankruptcy Petition (all forms and …" at bounding box center [946, 469] width 312 height 40
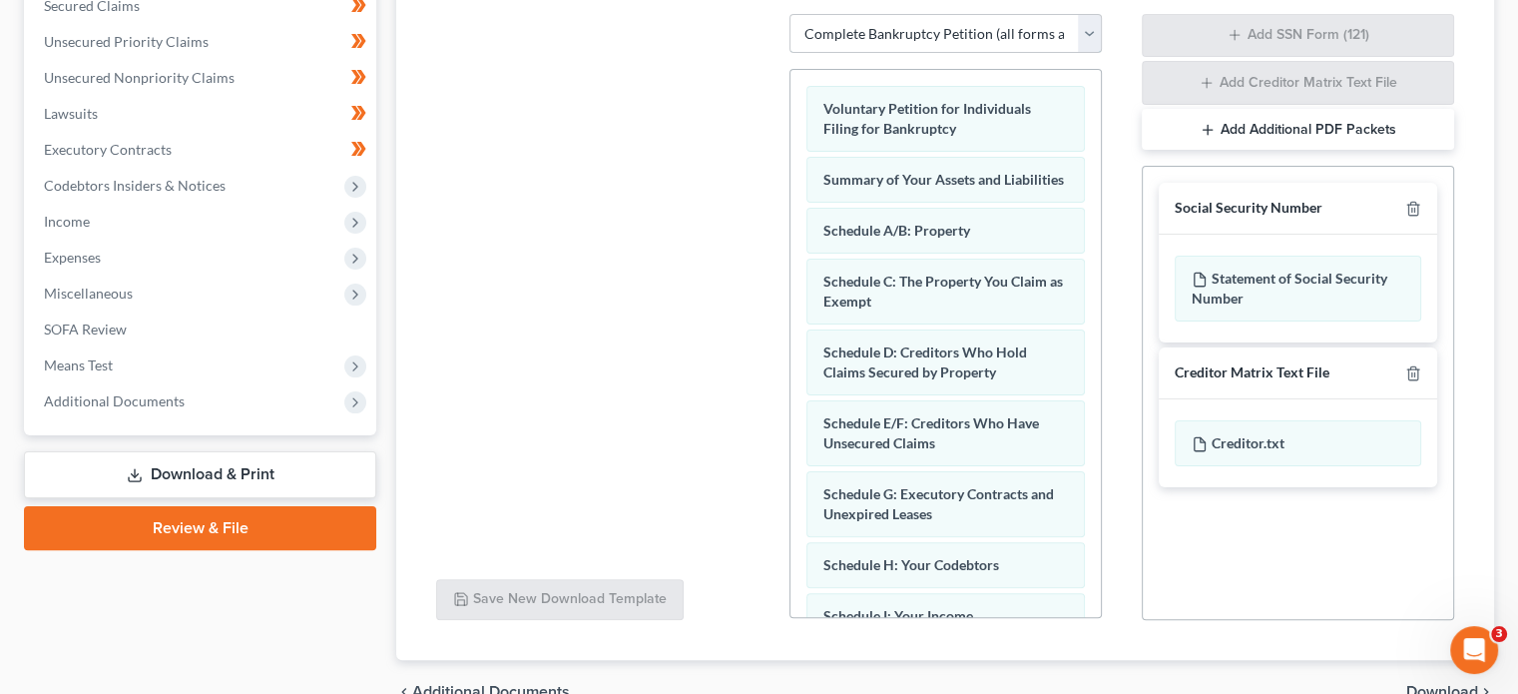
scroll to position [539, 0]
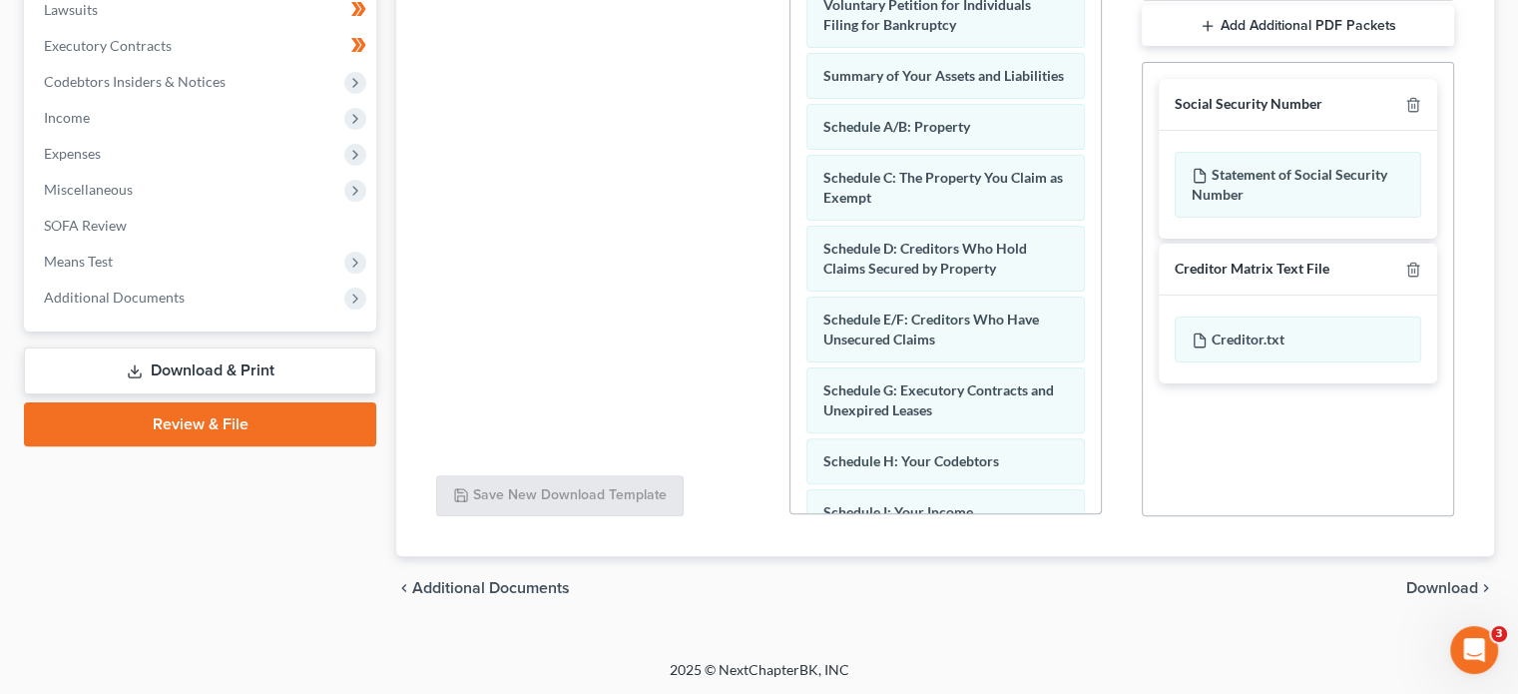
click at [1417, 585] on span "Download" at bounding box center [1442, 588] width 72 height 16
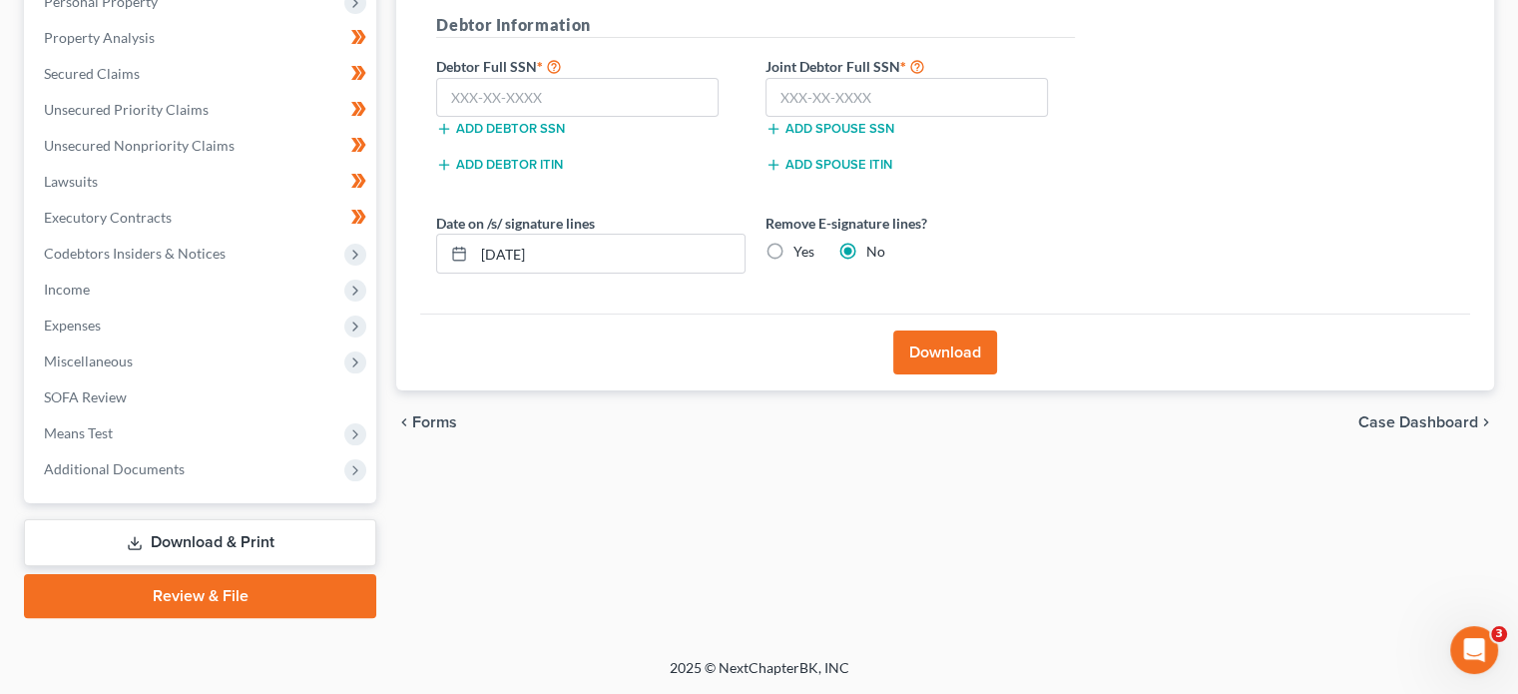
scroll to position [365, 0]
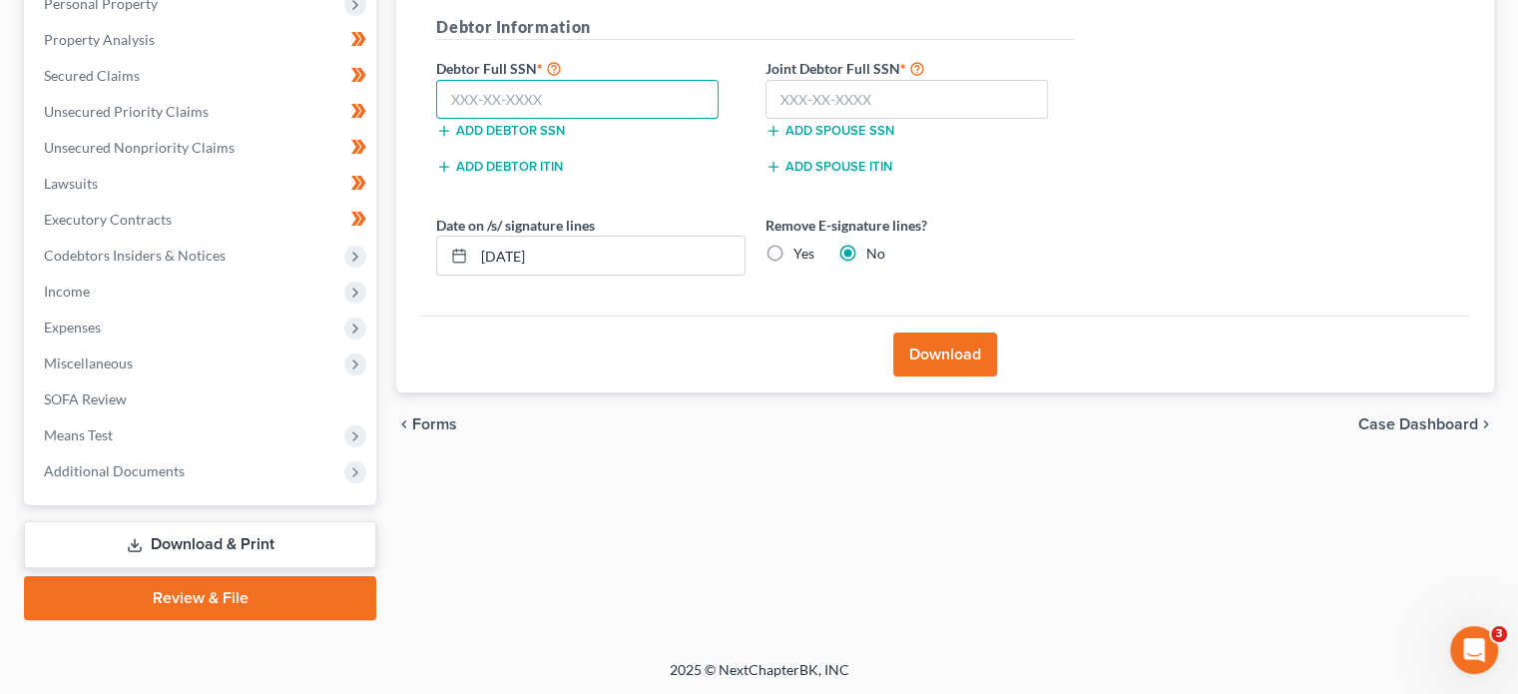
click at [487, 96] on input "text" at bounding box center [577, 100] width 282 height 40
paste input "068-42-1589"
type input "068-42-1589"
click at [821, 87] on input "text" at bounding box center [907, 100] width 282 height 40
paste input "264-27-8369"
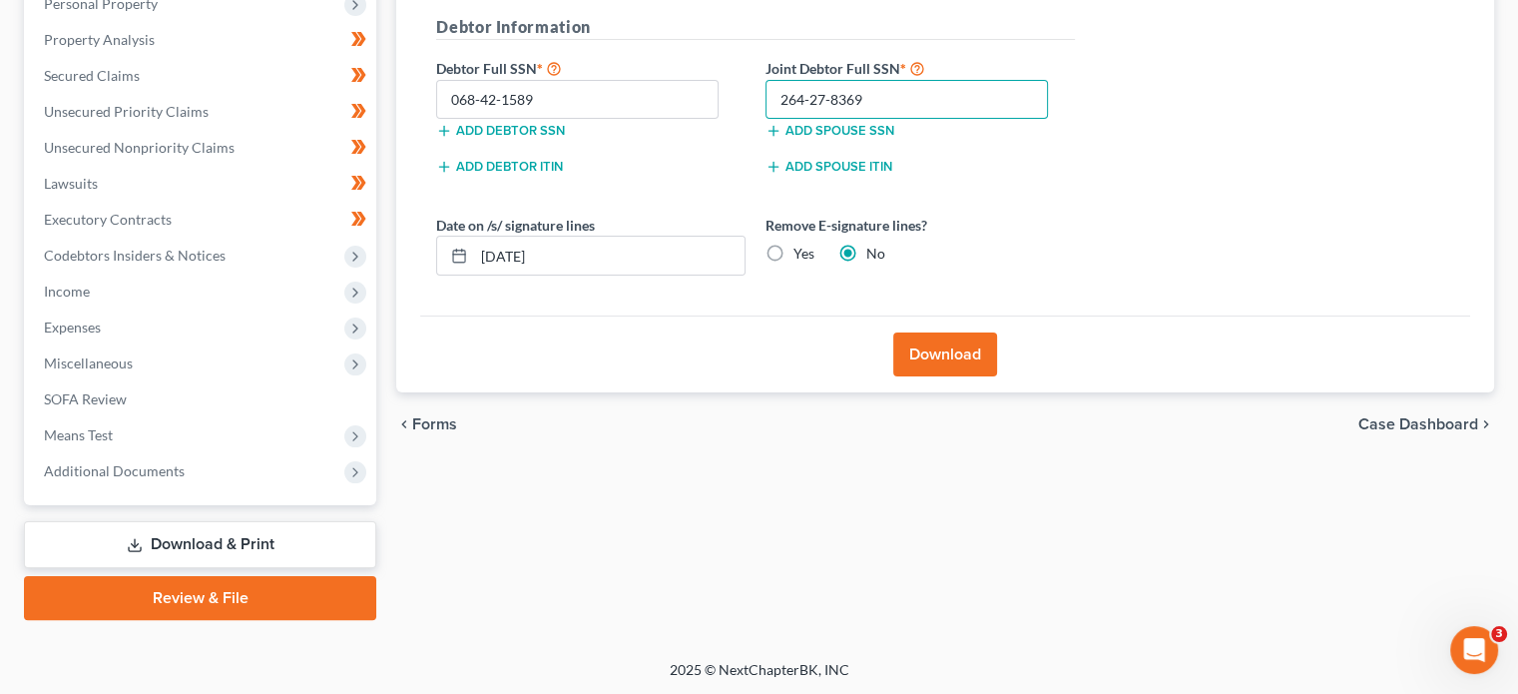
type input "264-27-8369"
click at [953, 360] on button "Download" at bounding box center [945, 354] width 104 height 44
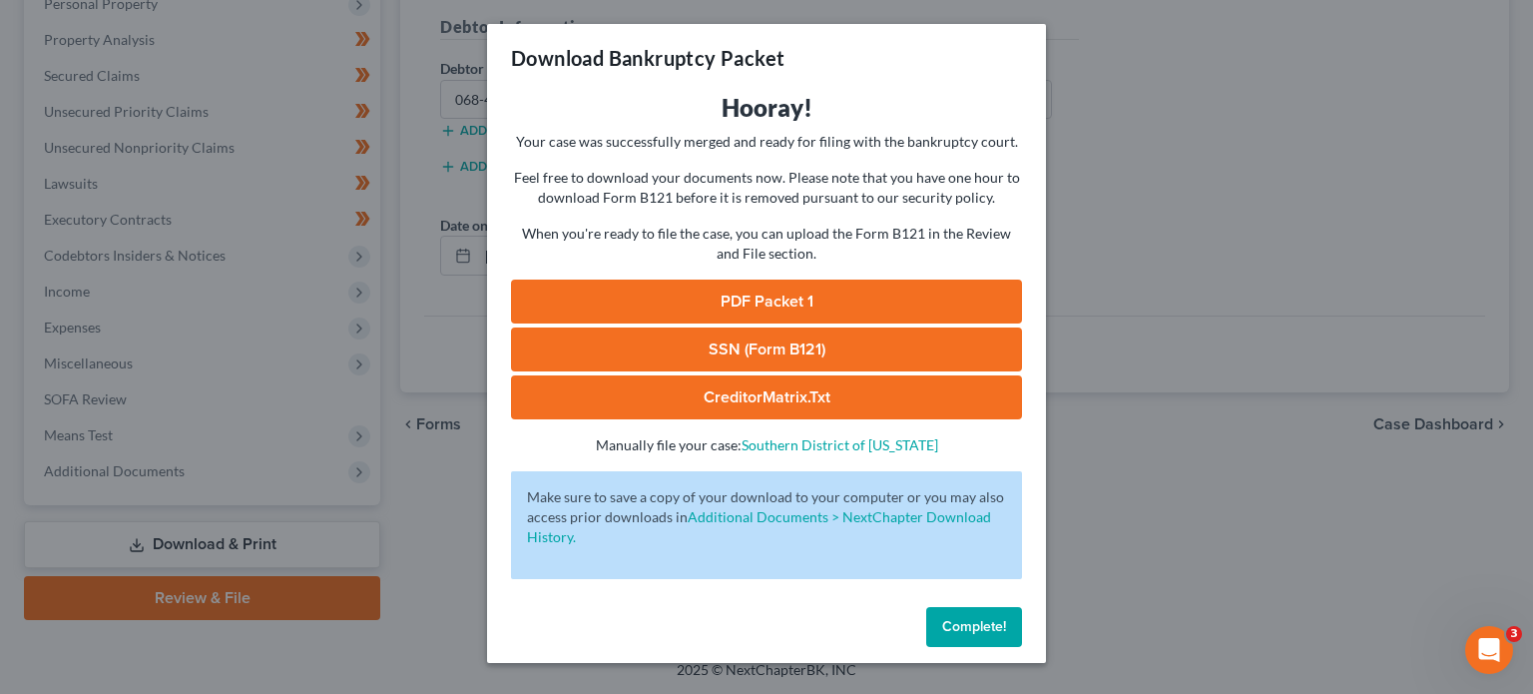
click at [755, 301] on link "PDF Packet 1" at bounding box center [766, 301] width 511 height 44
click at [940, 634] on button "Complete!" at bounding box center [974, 627] width 96 height 40
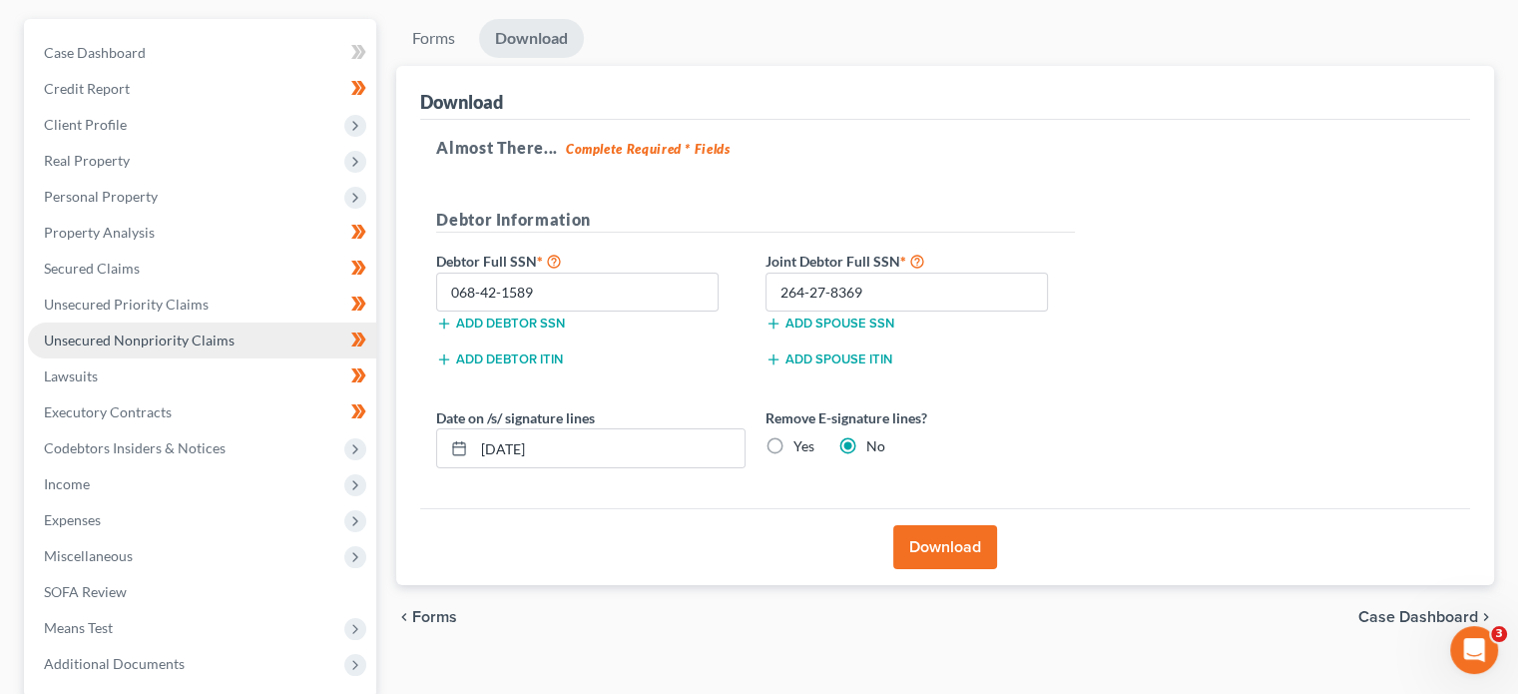
scroll to position [135, 0]
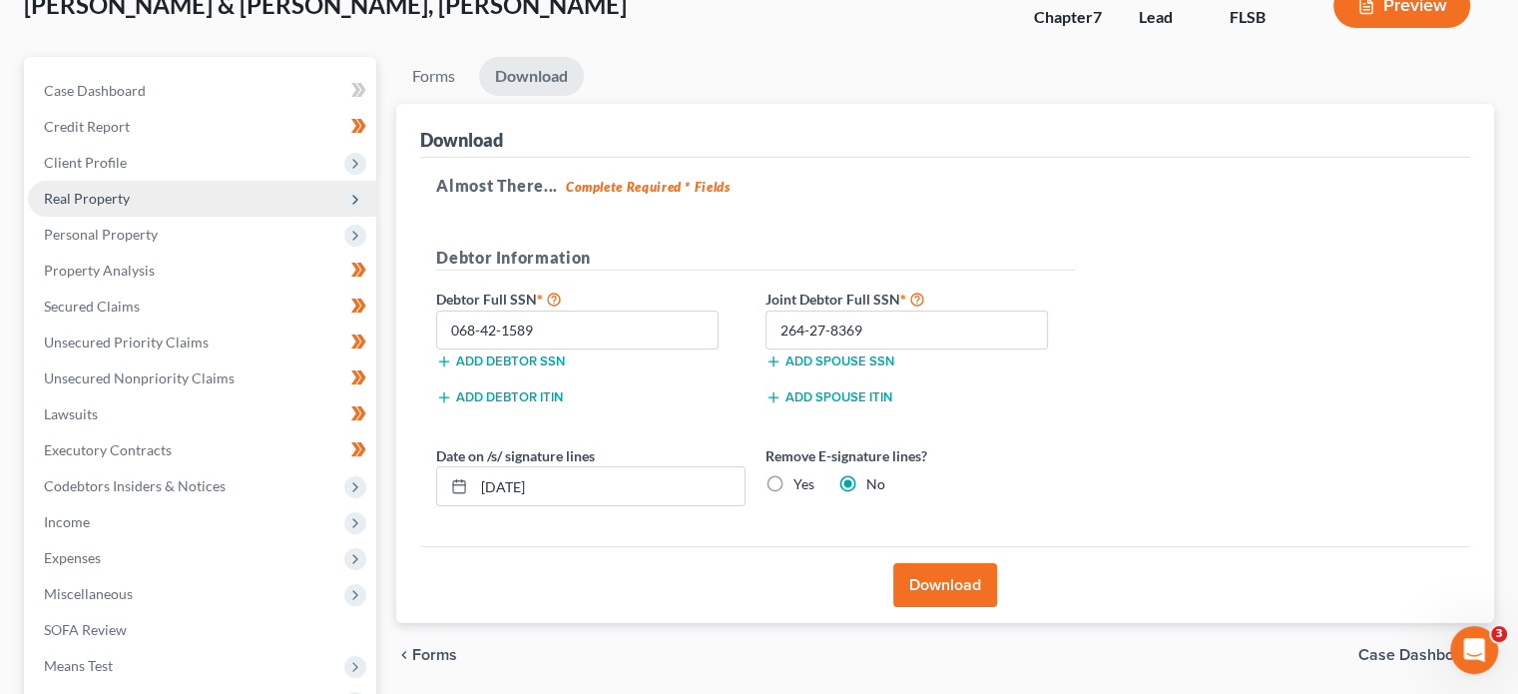
click at [144, 207] on span "Real Property" at bounding box center [202, 199] width 348 height 36
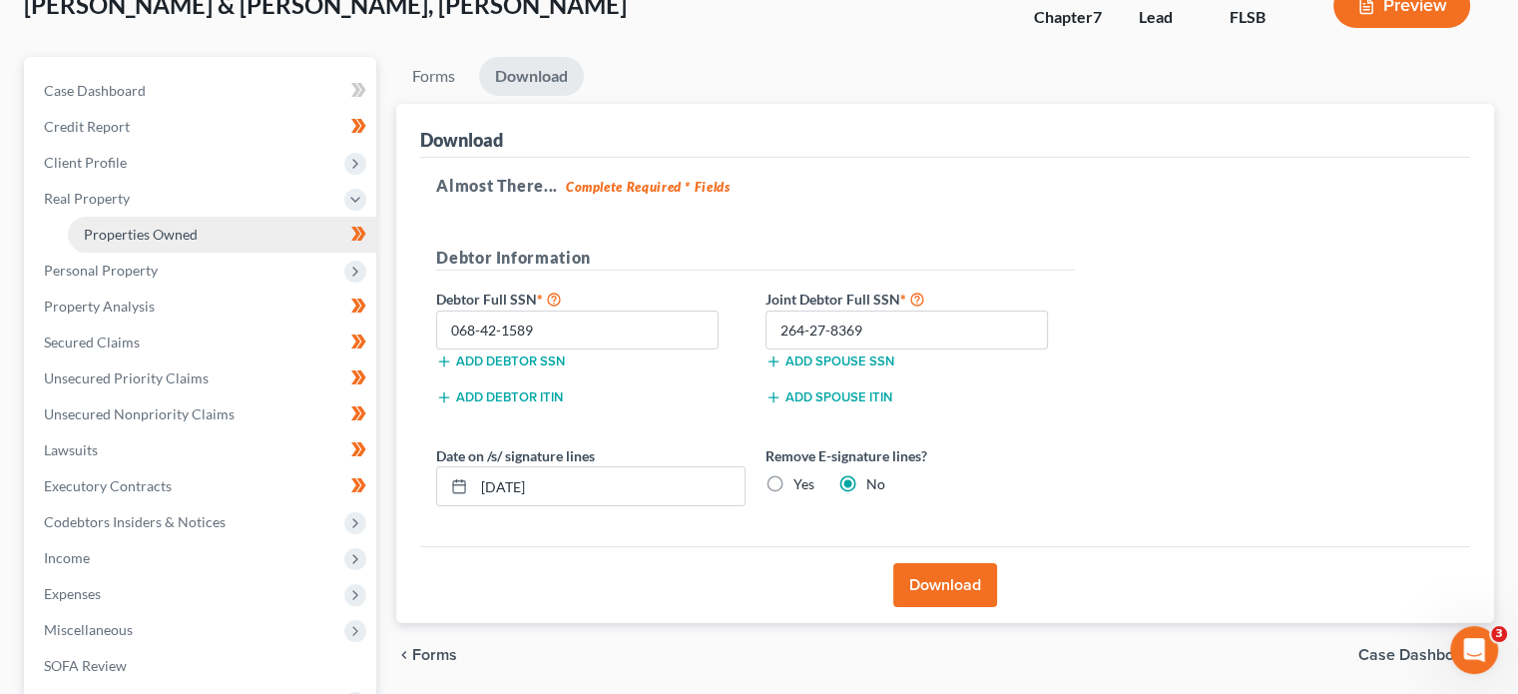
click at [216, 227] on link "Properties Owned" at bounding box center [222, 235] width 308 height 36
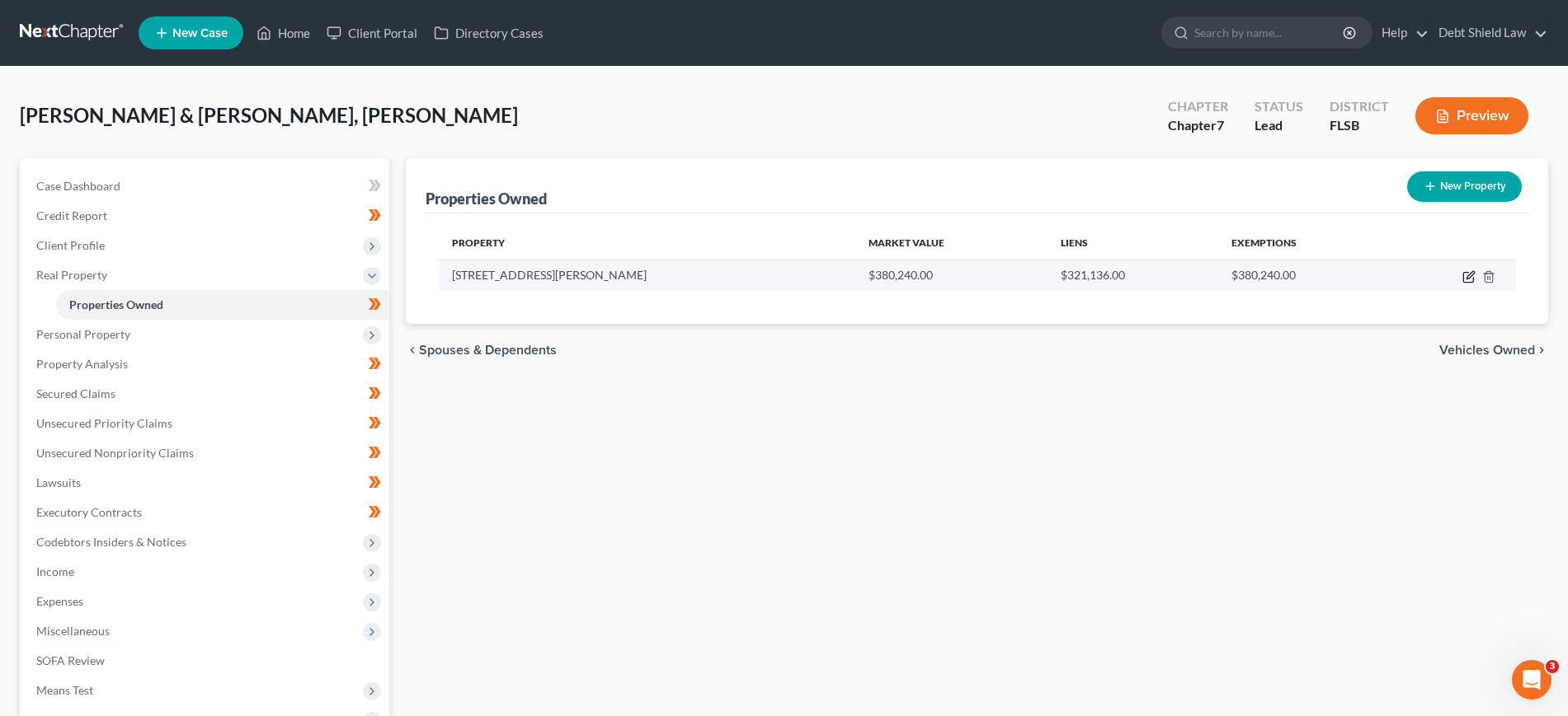
click at [1253, 276] on icon "button" at bounding box center [1469, 277] width 13 height 13
select select "9"
select select "49"
select select "2"
select select "0"
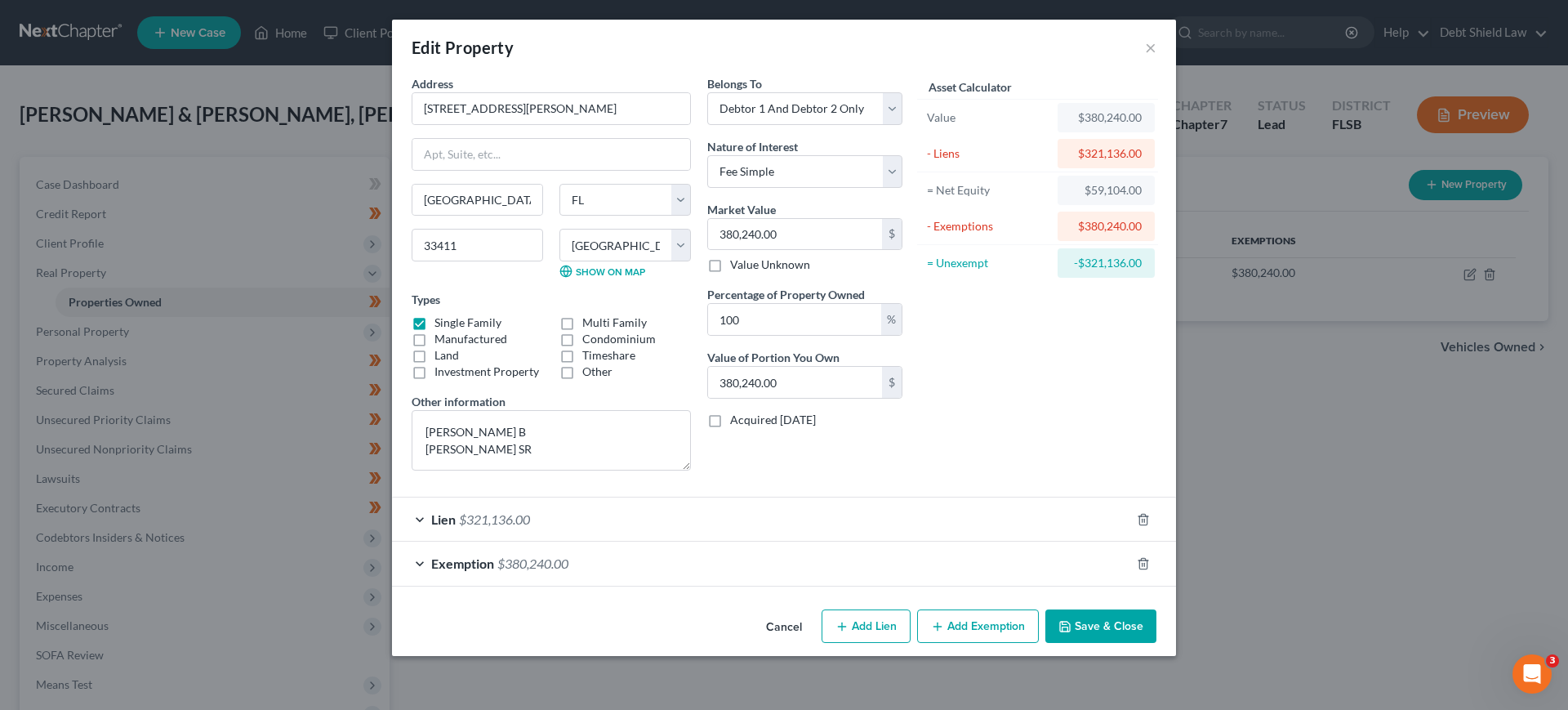
checkbox input "true"
click at [766, 568] on div "Exemption $380,240.00" at bounding box center [761, 563] width 738 height 43
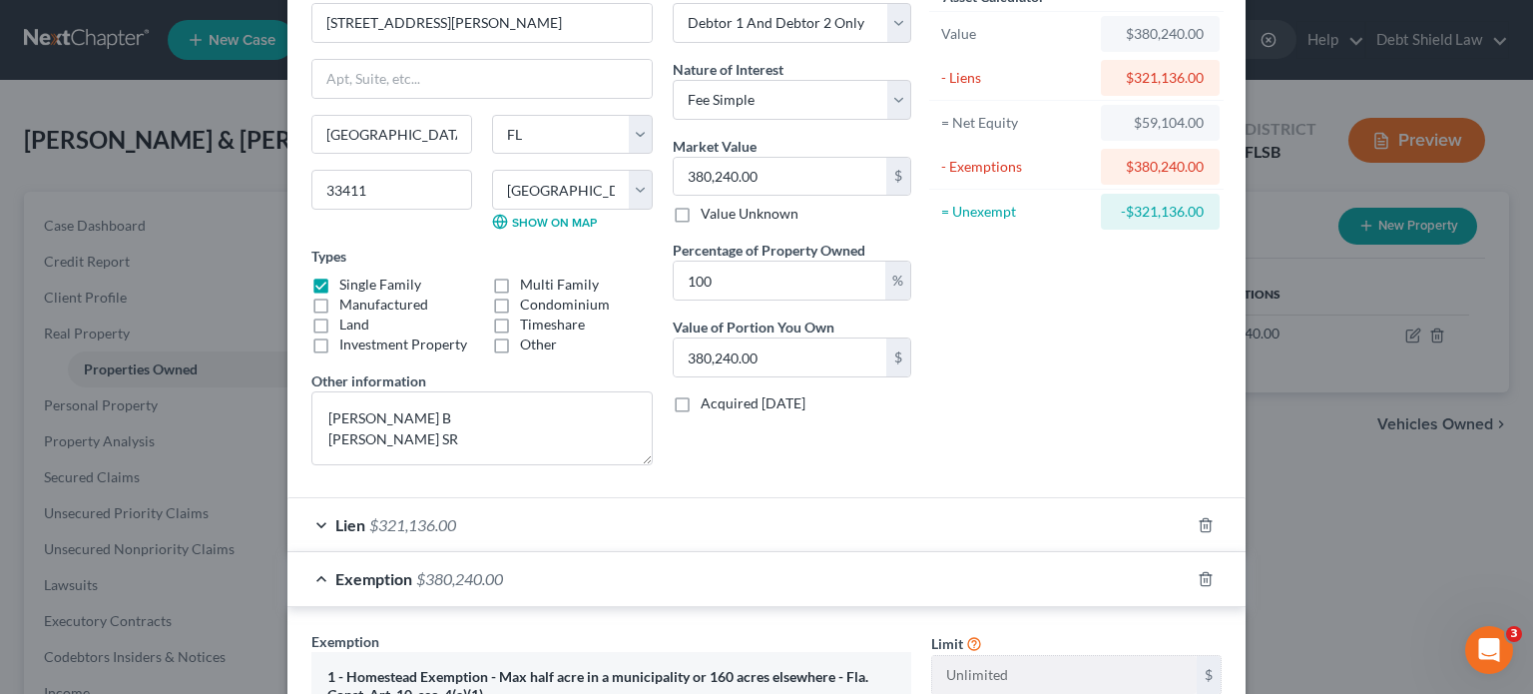
scroll to position [110, 0]
